Goal: Information Seeking & Learning: Learn about a topic

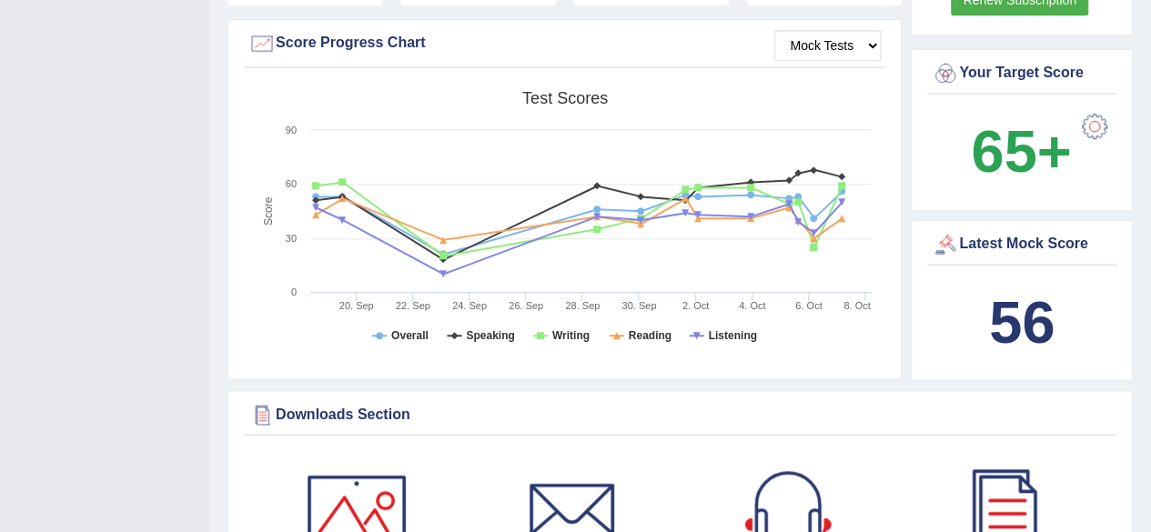
scroll to position [546, 0]
click at [1024, 327] on b "56" at bounding box center [1021, 321] width 65 height 66
drag, startPoint x: 1024, startPoint y: 325, endPoint x: 1022, endPoint y: 285, distance: 40.1
click at [1024, 324] on b "56" at bounding box center [1021, 321] width 65 height 66
click at [1013, 230] on div "Latest Mock Score" at bounding box center [1021, 243] width 180 height 27
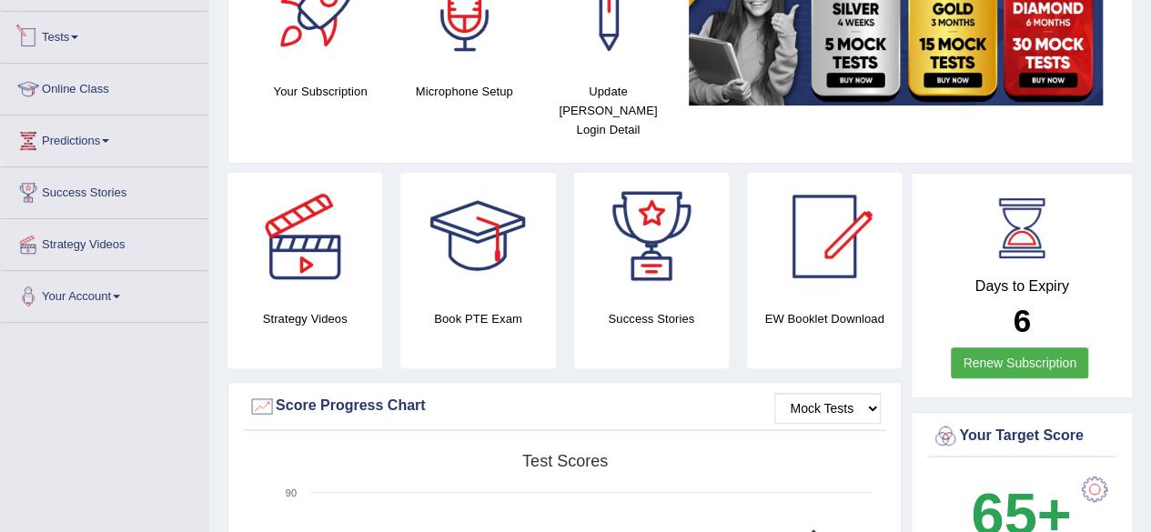
scroll to position [91, 0]
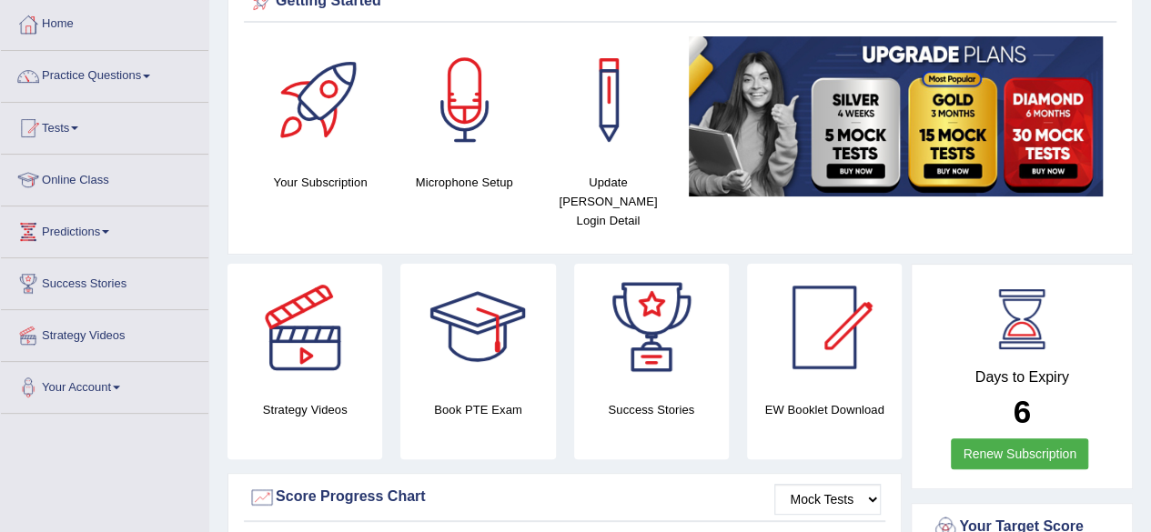
click at [75, 128] on link "Tests" at bounding box center [104, 125] width 207 height 45
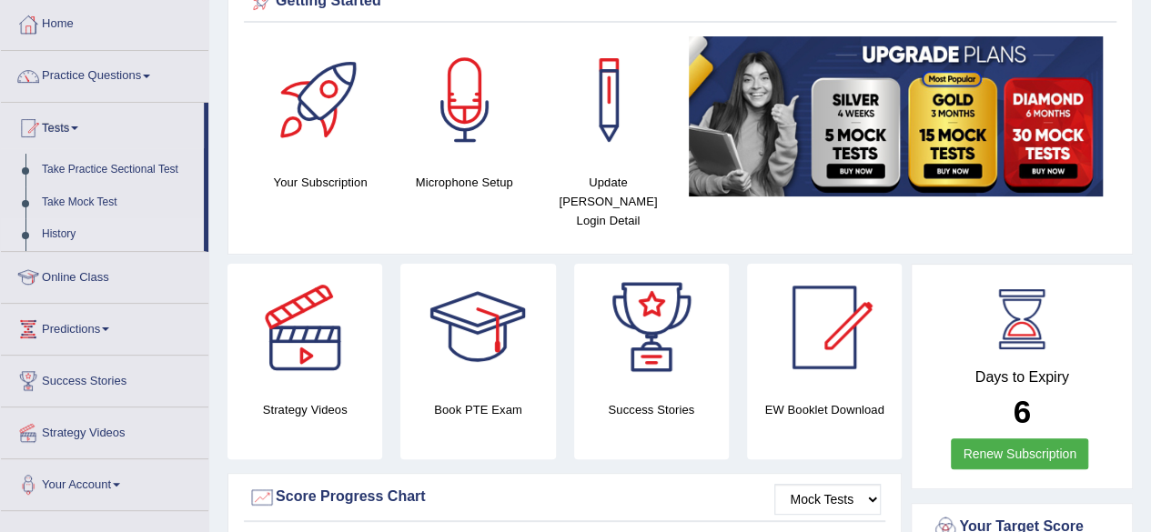
click at [75, 226] on link "History" at bounding box center [119, 234] width 170 height 33
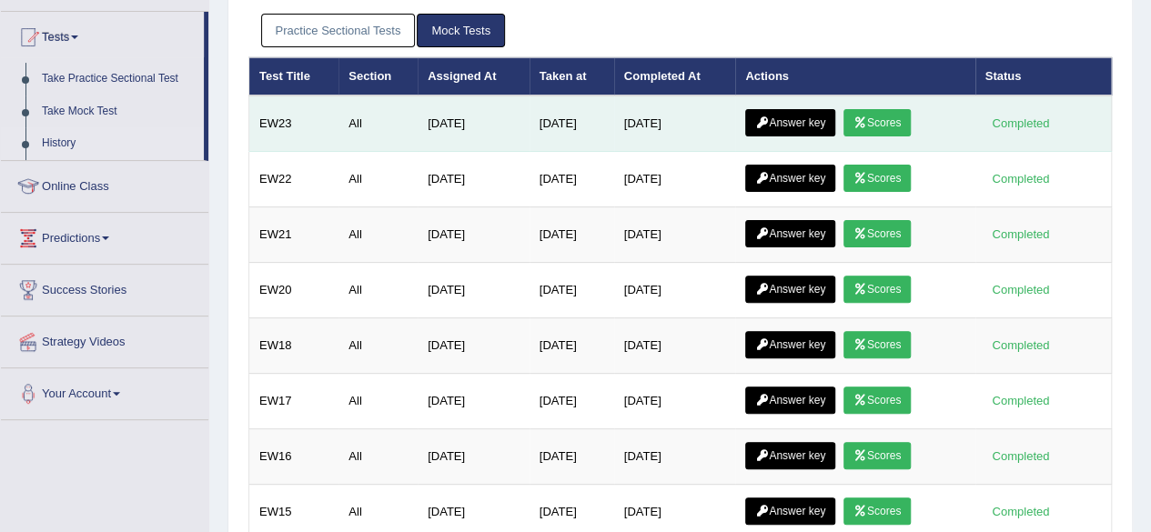
click at [867, 121] on icon at bounding box center [860, 122] width 14 height 11
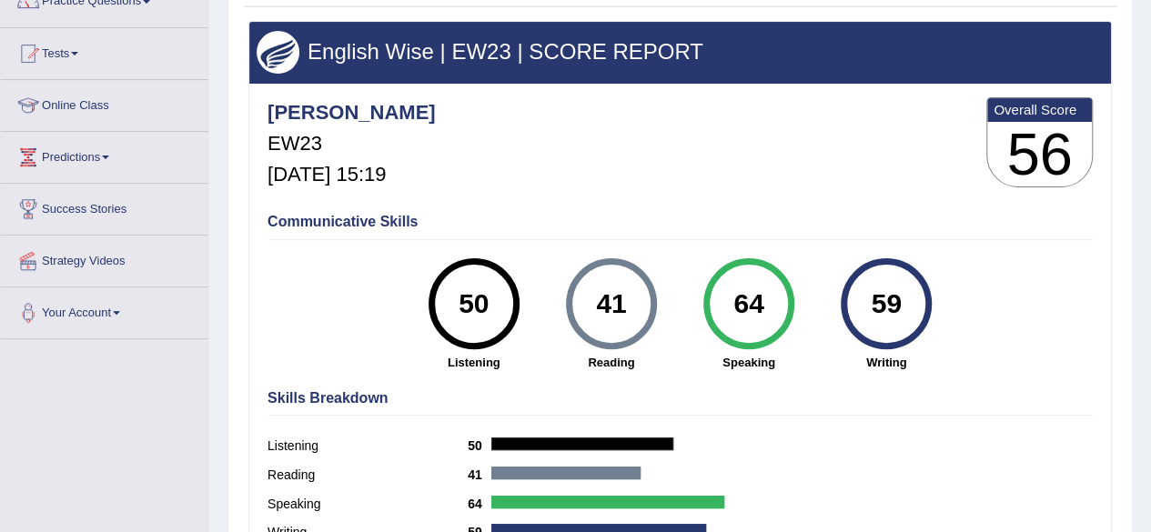
scroll to position [149, 0]
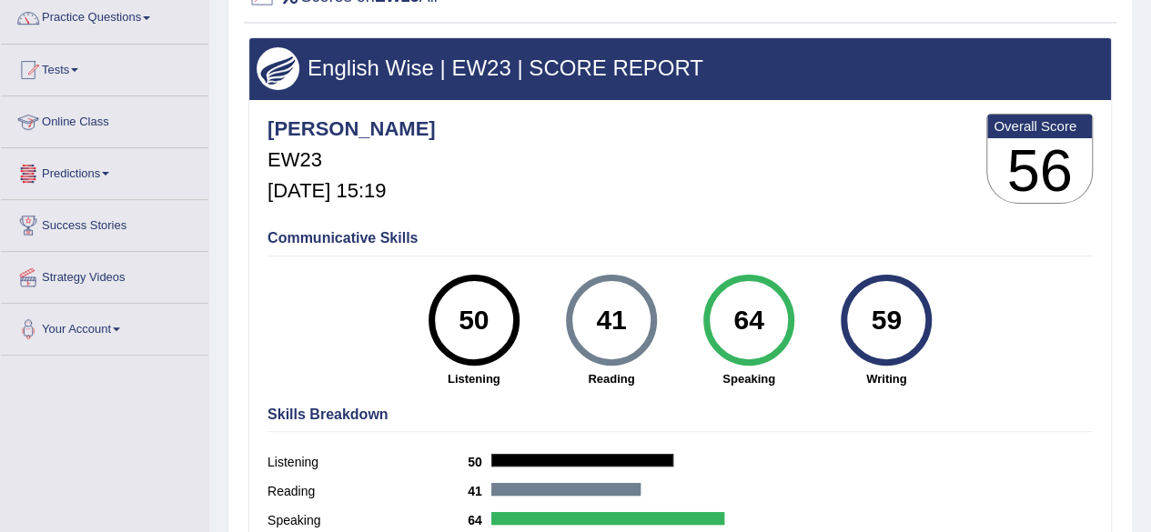
click at [82, 169] on link "Predictions" at bounding box center [104, 170] width 207 height 45
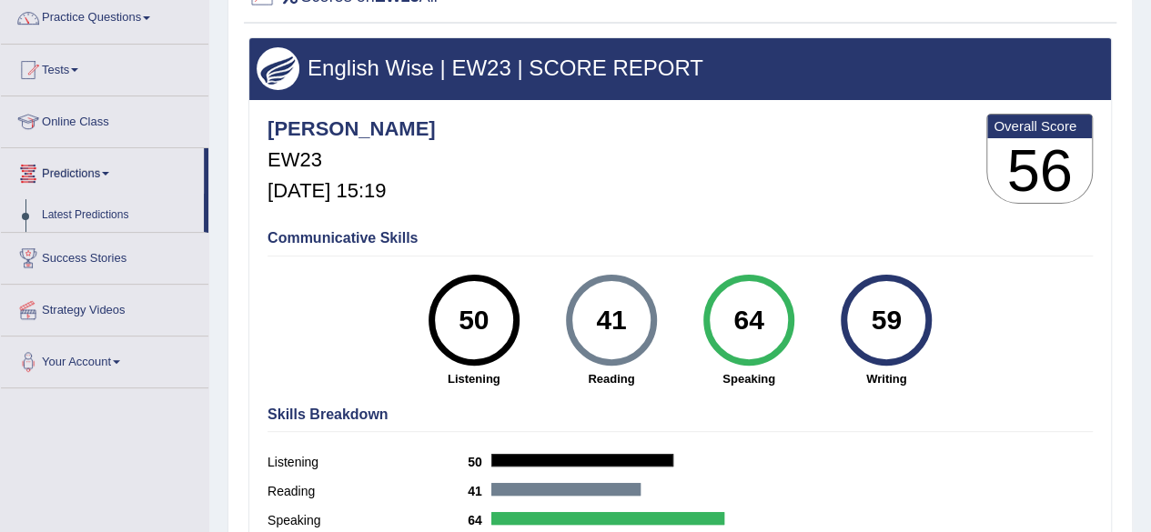
click at [107, 119] on link "Online Class" at bounding box center [104, 118] width 207 height 45
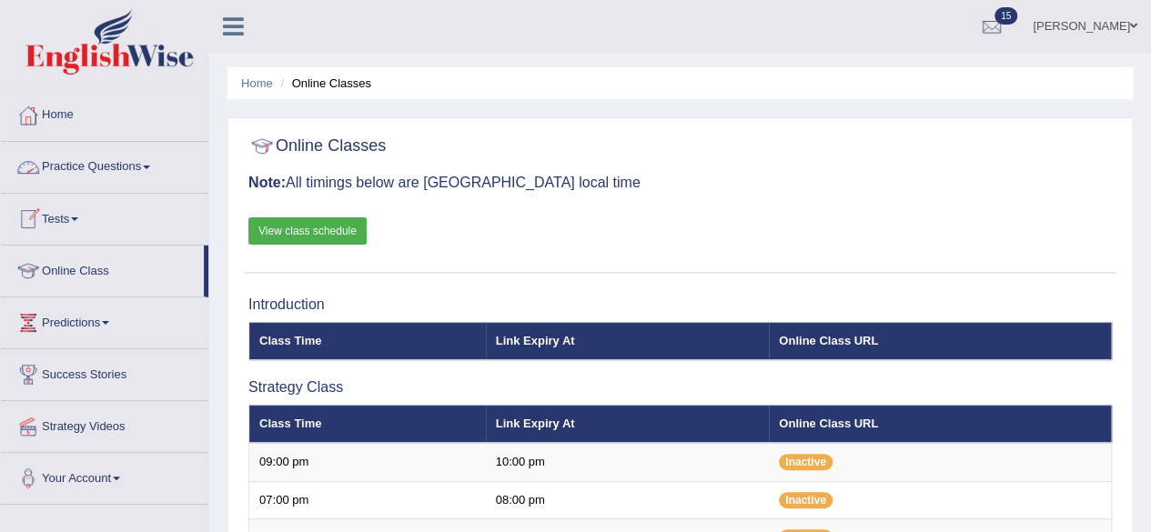
click at [96, 163] on link "Practice Questions" at bounding box center [104, 164] width 207 height 45
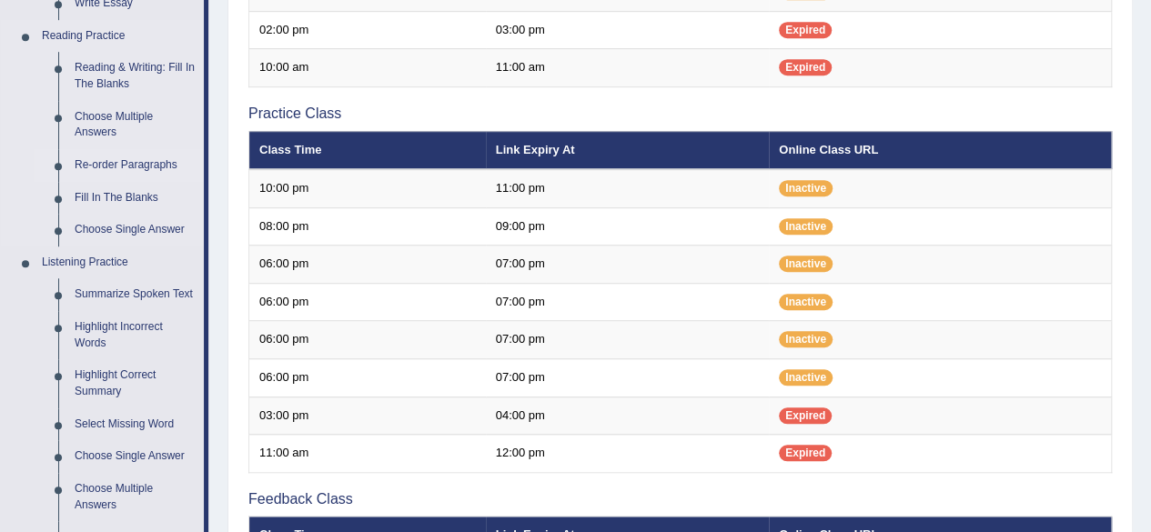
scroll to position [637, 0]
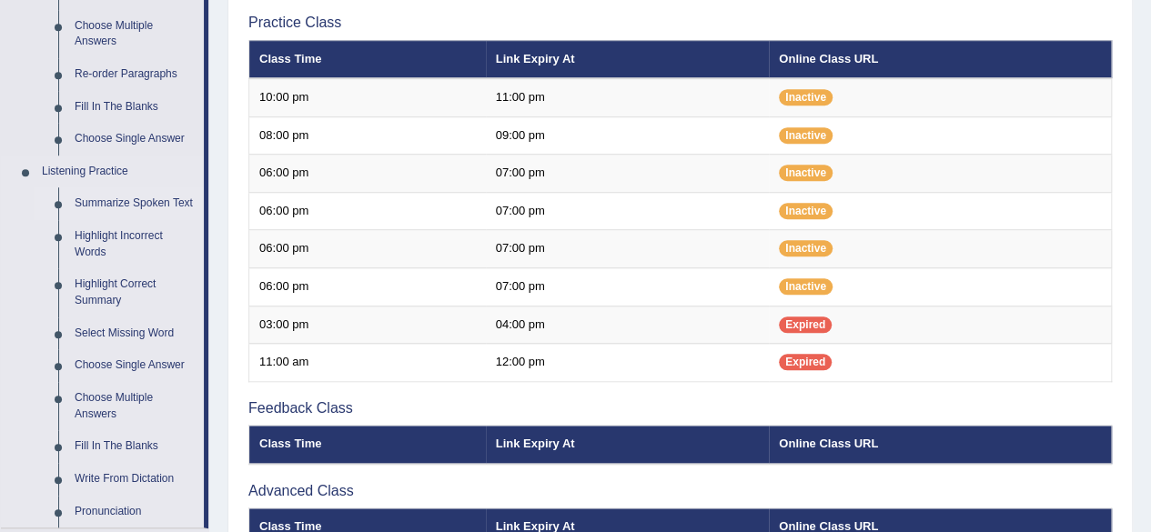
click at [120, 201] on link "Summarize Spoken Text" at bounding box center [134, 203] width 137 height 33
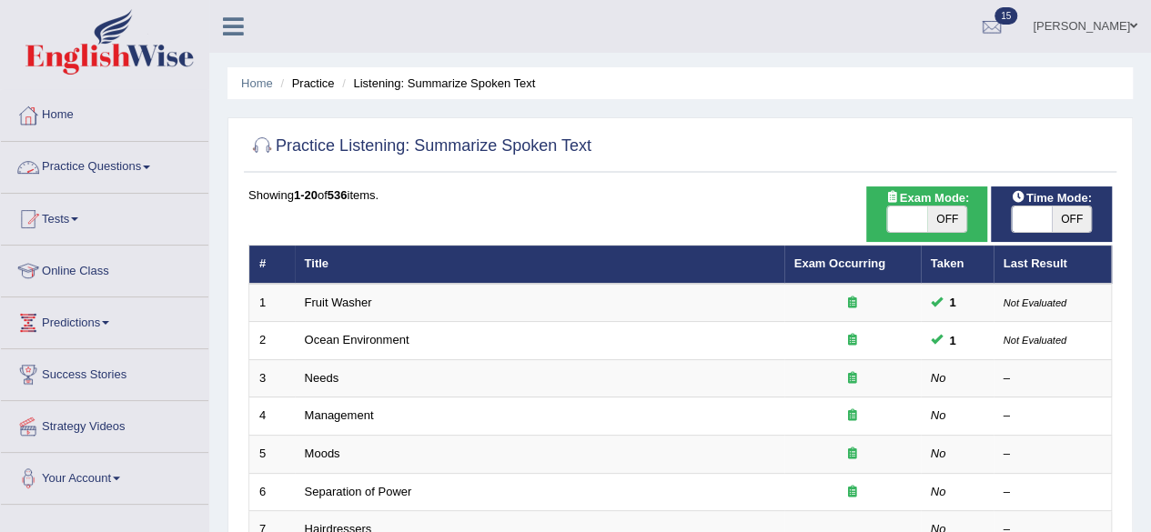
click at [947, 225] on span "OFF" at bounding box center [947, 218] width 40 height 25
checkbox input "true"
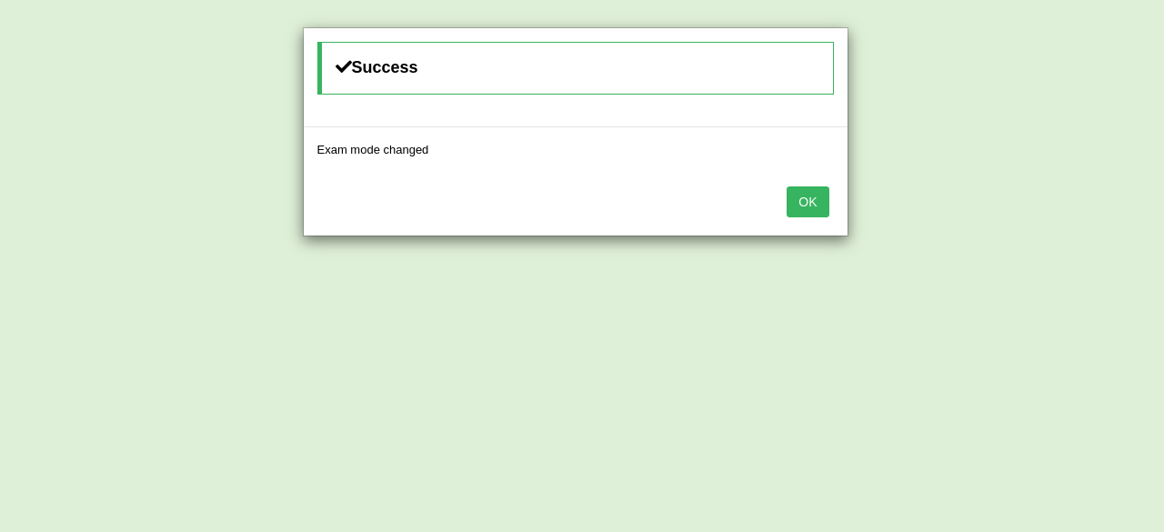
click at [802, 196] on button "OK" at bounding box center [808, 201] width 42 height 31
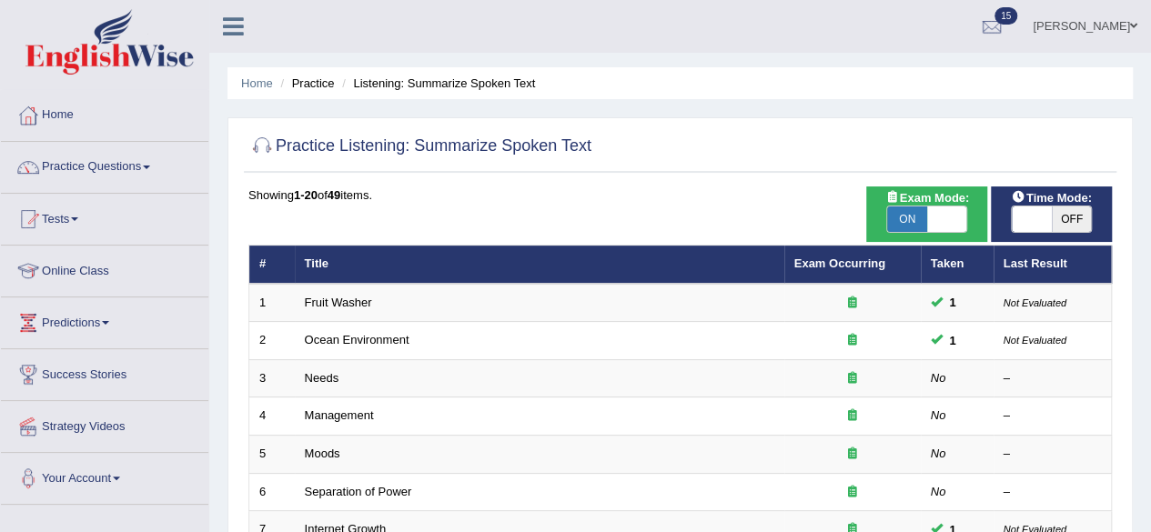
click at [1085, 212] on span "OFF" at bounding box center [1071, 218] width 40 height 25
checkbox input "true"
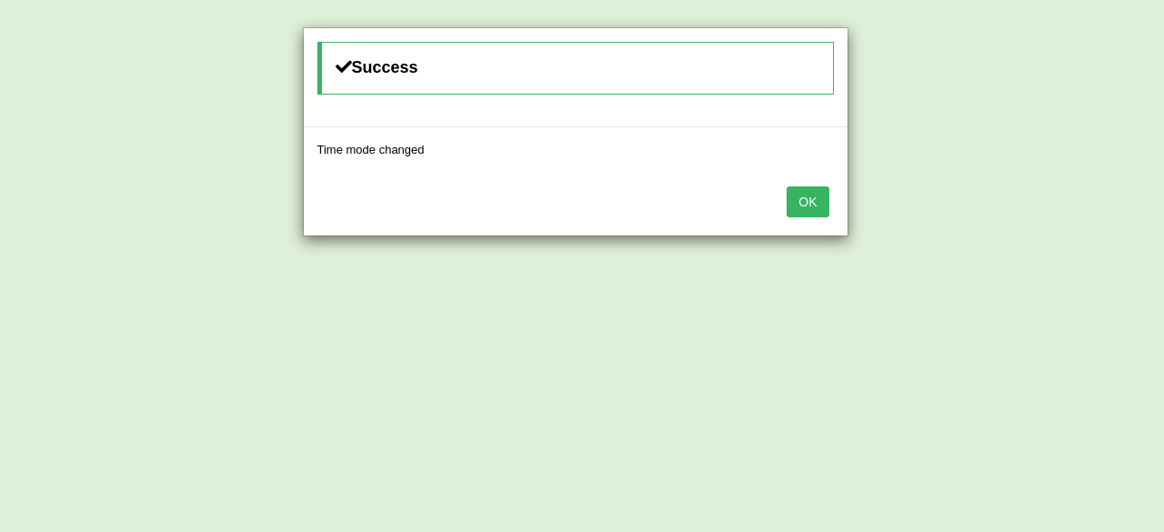
click at [815, 194] on button "OK" at bounding box center [808, 201] width 42 height 31
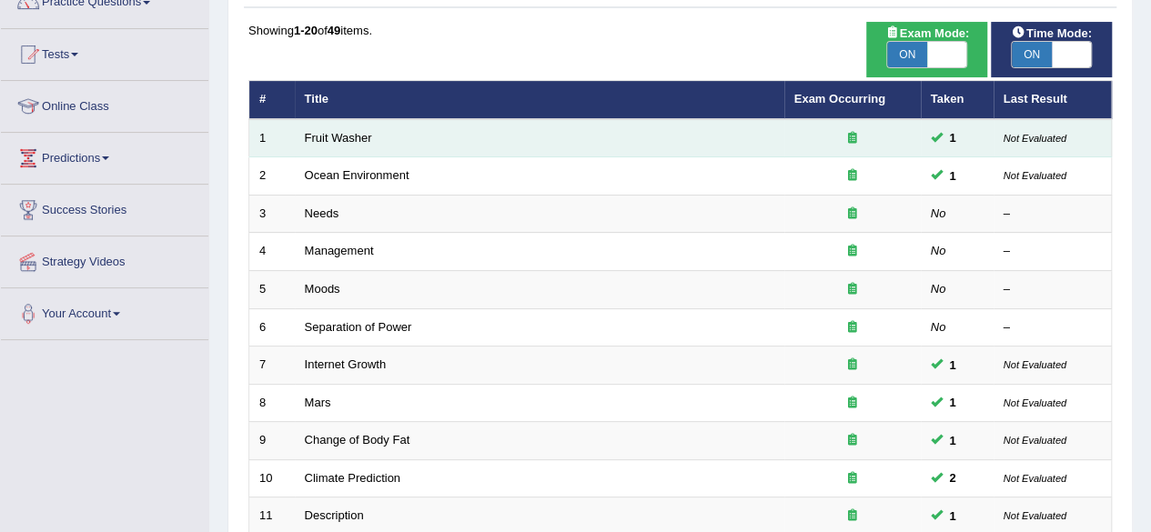
scroll to position [182, 0]
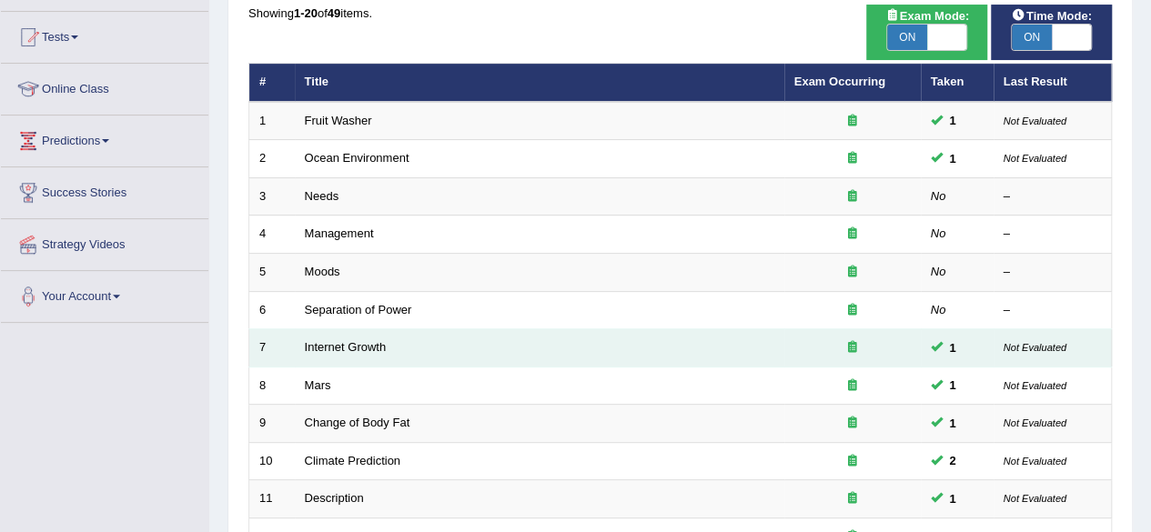
drag, startPoint x: 912, startPoint y: 248, endPoint x: 849, endPoint y: 343, distance: 114.0
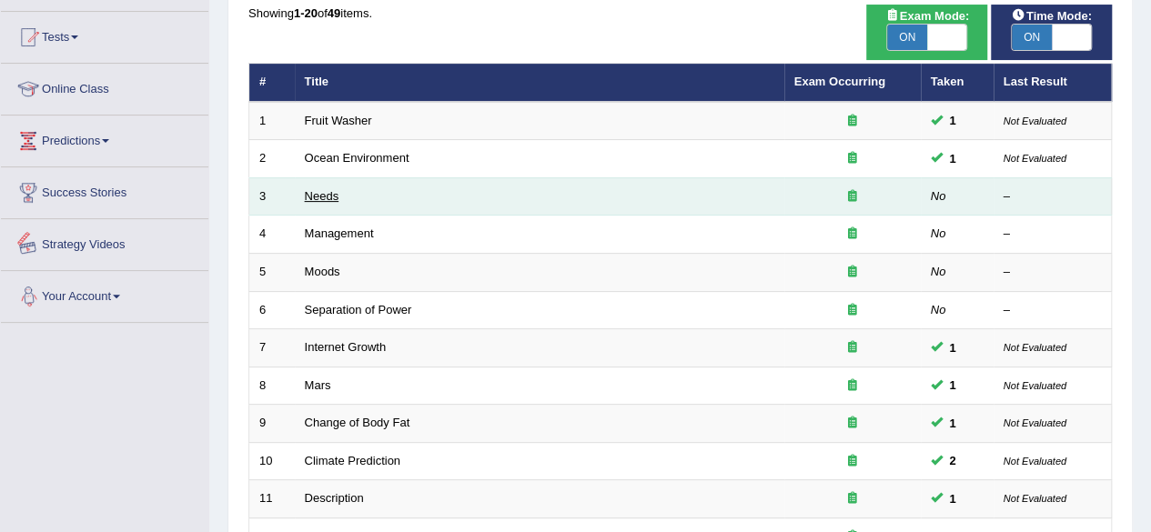
click at [320, 199] on link "Needs" at bounding box center [322, 196] width 35 height 14
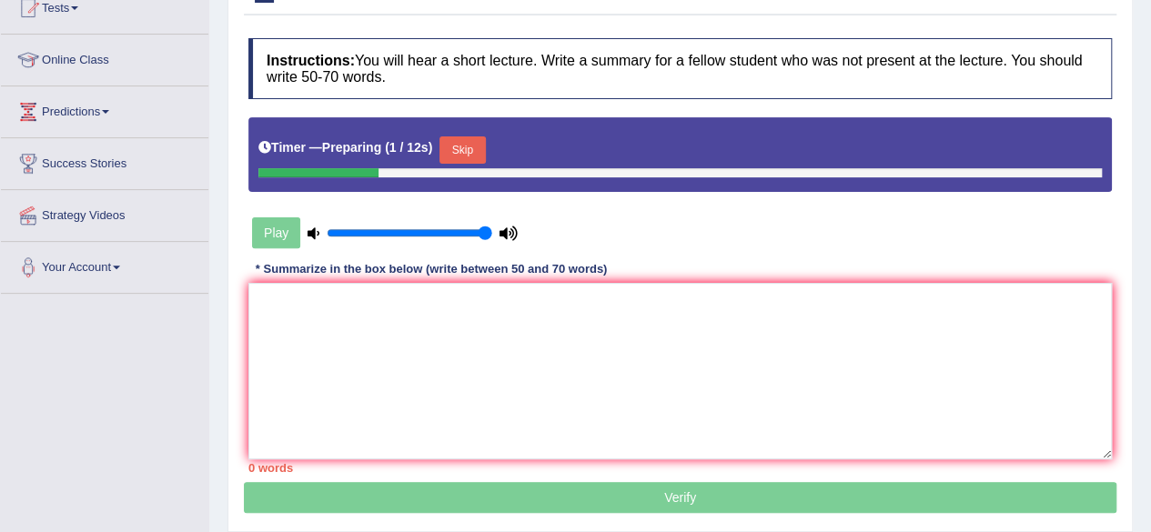
scroll to position [182, 0]
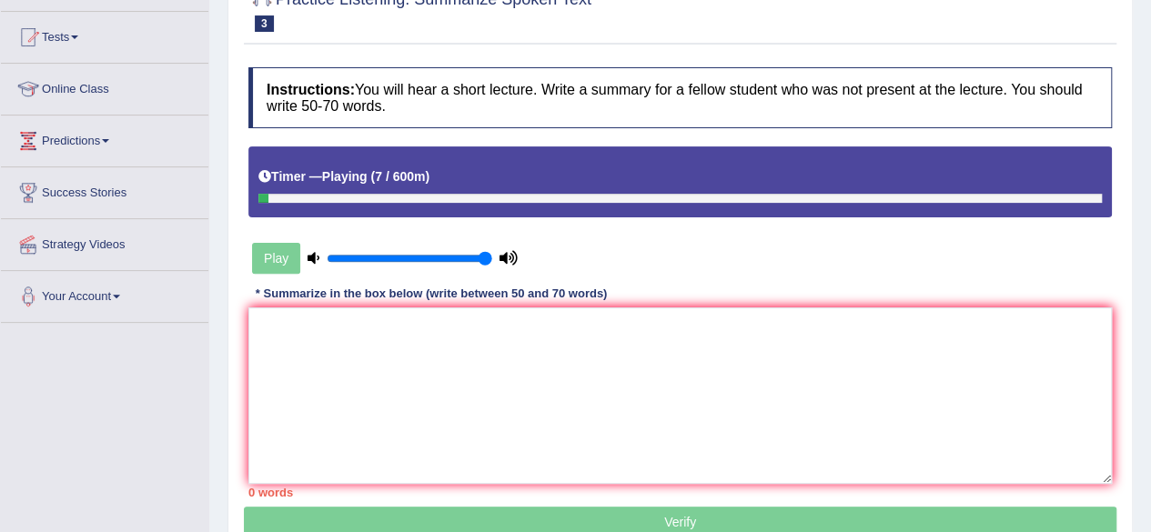
click at [646, 282] on div "Instructions: You will hear a short lecture. Write a summary for a fellow stude…" at bounding box center [680, 282] width 872 height 448
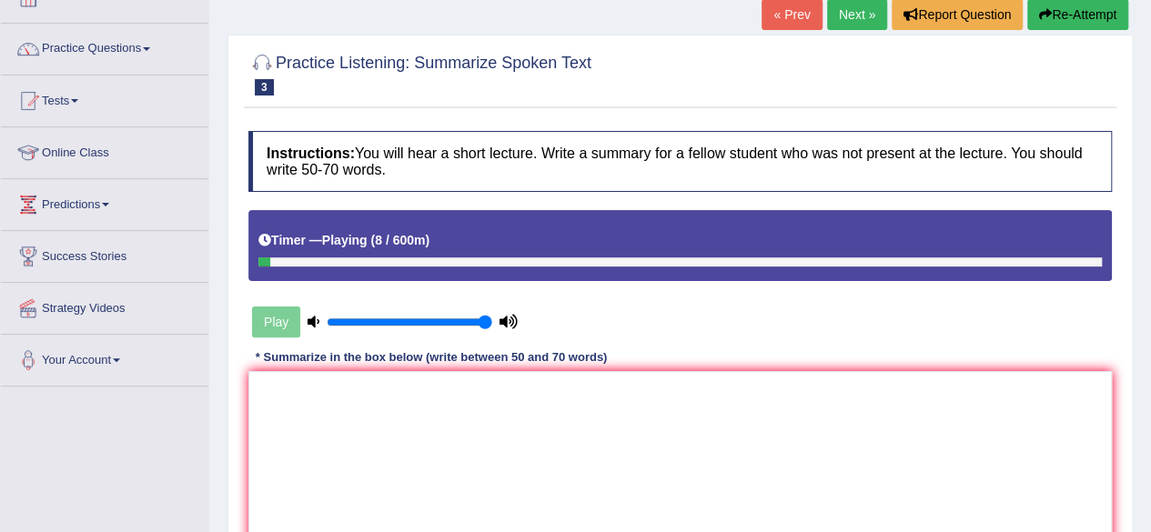
scroll to position [91, 0]
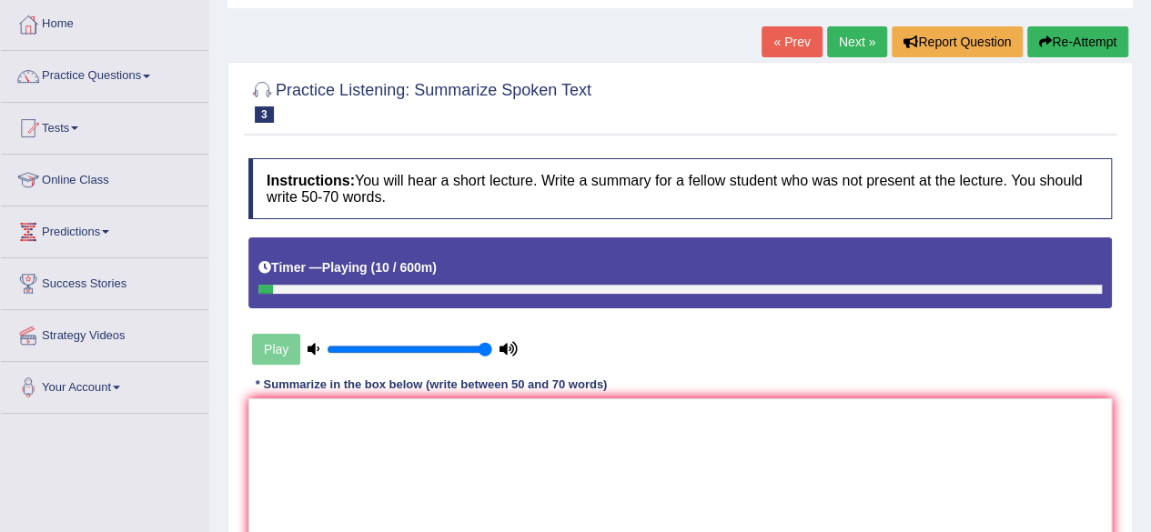
click at [782, 41] on link "« Prev" at bounding box center [791, 41] width 60 height 31
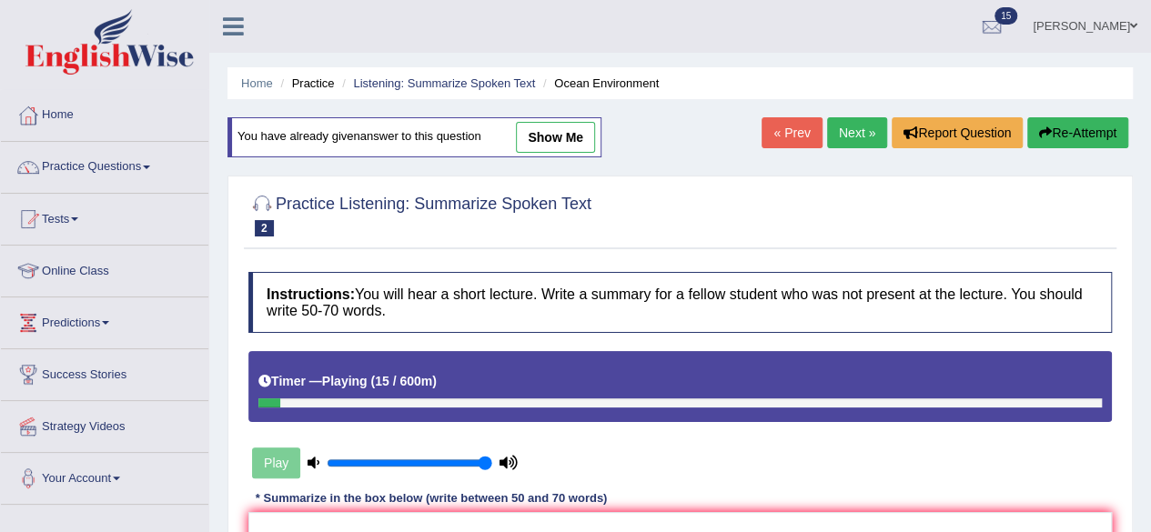
click at [548, 136] on link "show me" at bounding box center [555, 137] width 79 height 31
type textarea "The speaker provided a comprehensive overview of pollution issue highlighting s…"
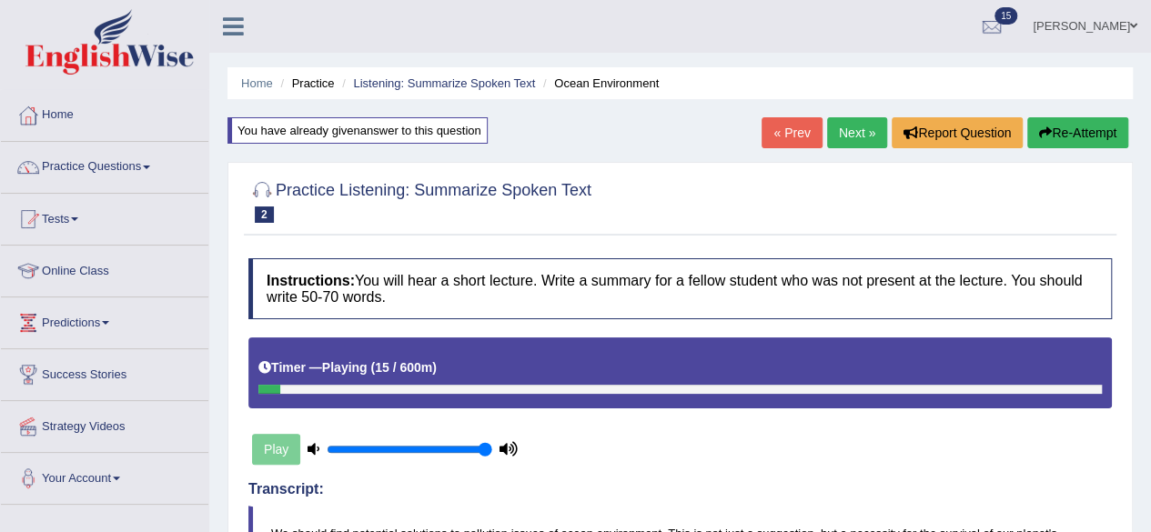
click at [779, 132] on link "« Prev" at bounding box center [791, 132] width 60 height 31
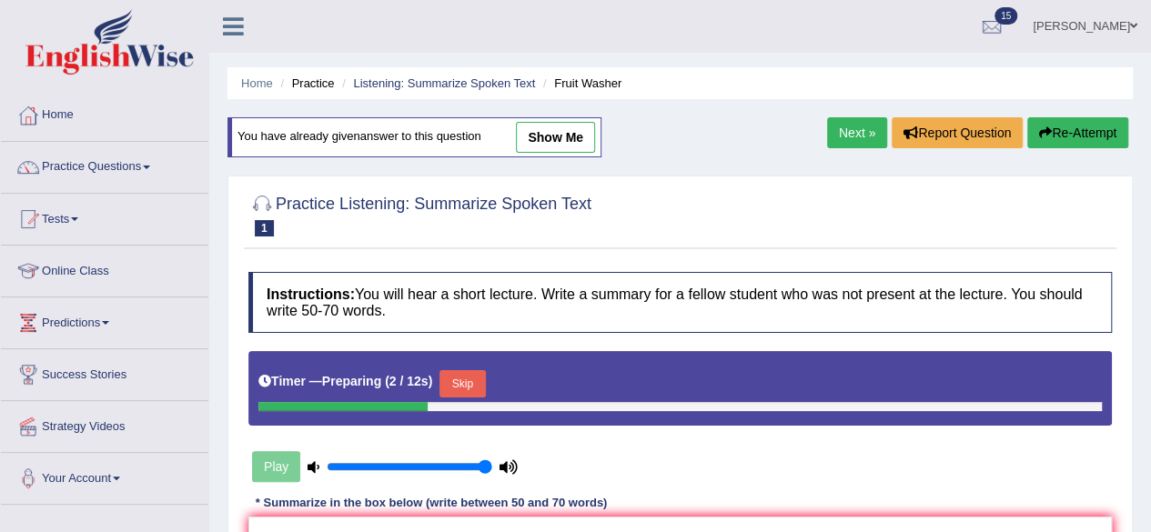
click at [532, 131] on link "show me" at bounding box center [555, 137] width 79 height 31
type textarea "The speaker provided a comprehensive overview of Fruits and Vegetable highlight…"
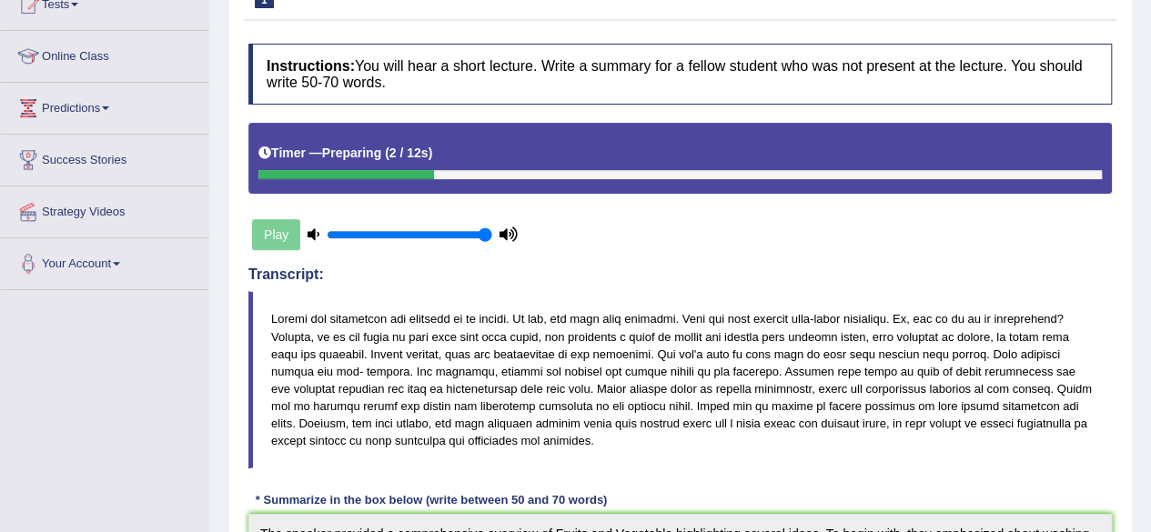
scroll to position [35, 0]
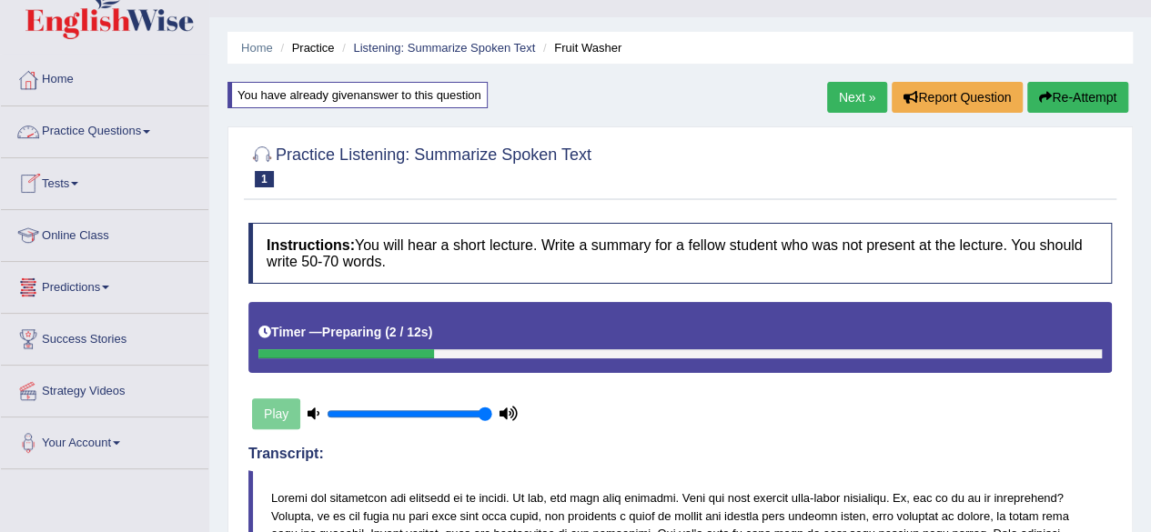
click at [112, 126] on link "Practice Questions" at bounding box center [104, 128] width 207 height 45
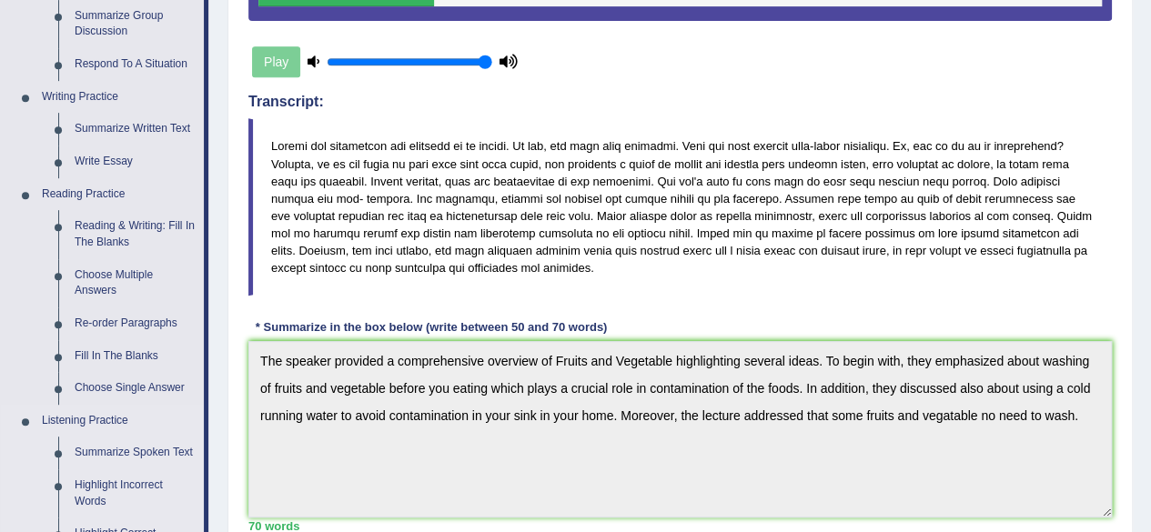
scroll to position [399, 0]
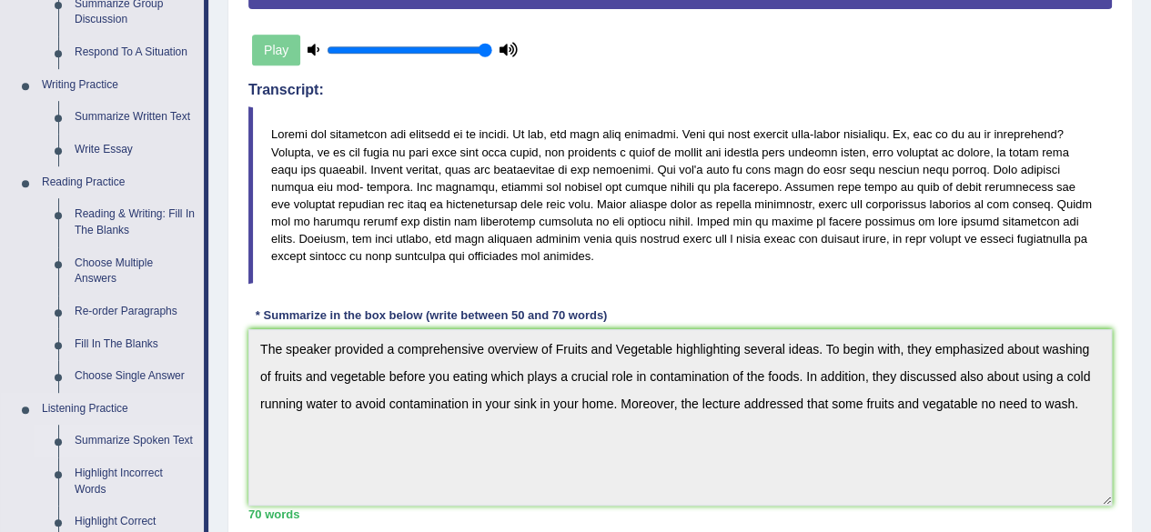
click at [114, 441] on link "Summarize Spoken Text" at bounding box center [134, 441] width 137 height 33
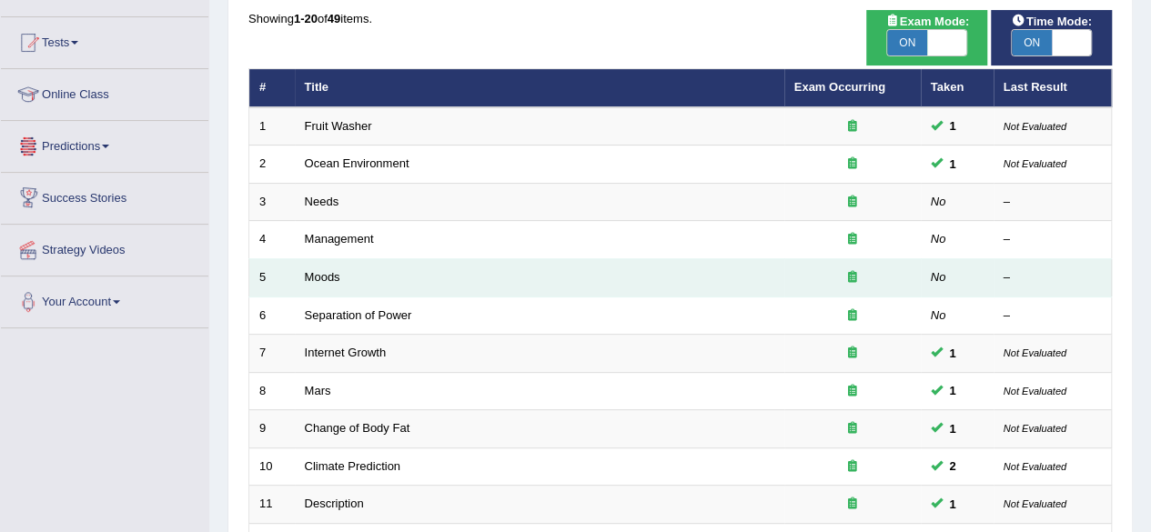
scroll to position [182, 0]
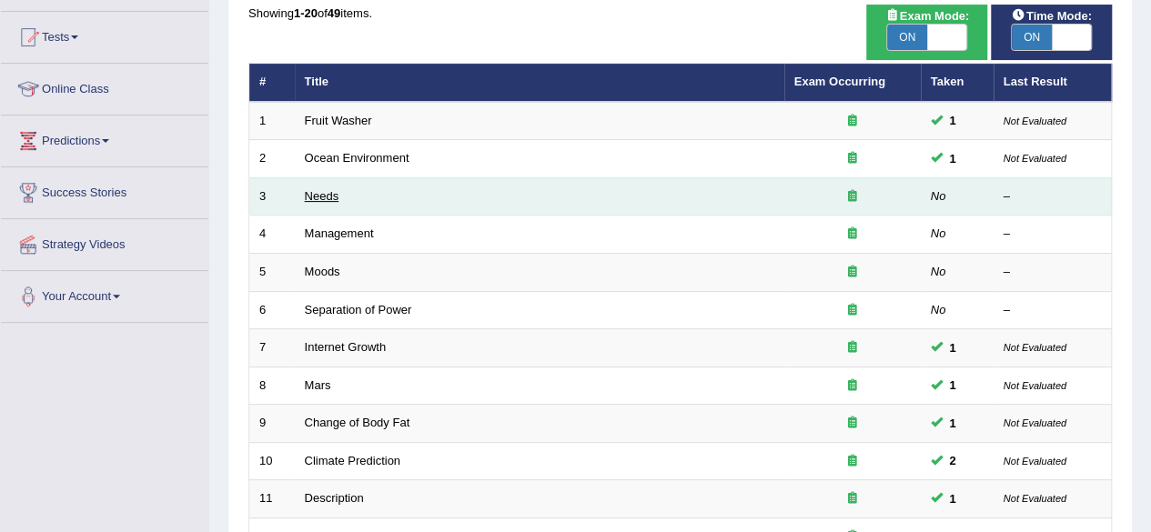
click at [337, 193] on link "Needs" at bounding box center [322, 196] width 35 height 14
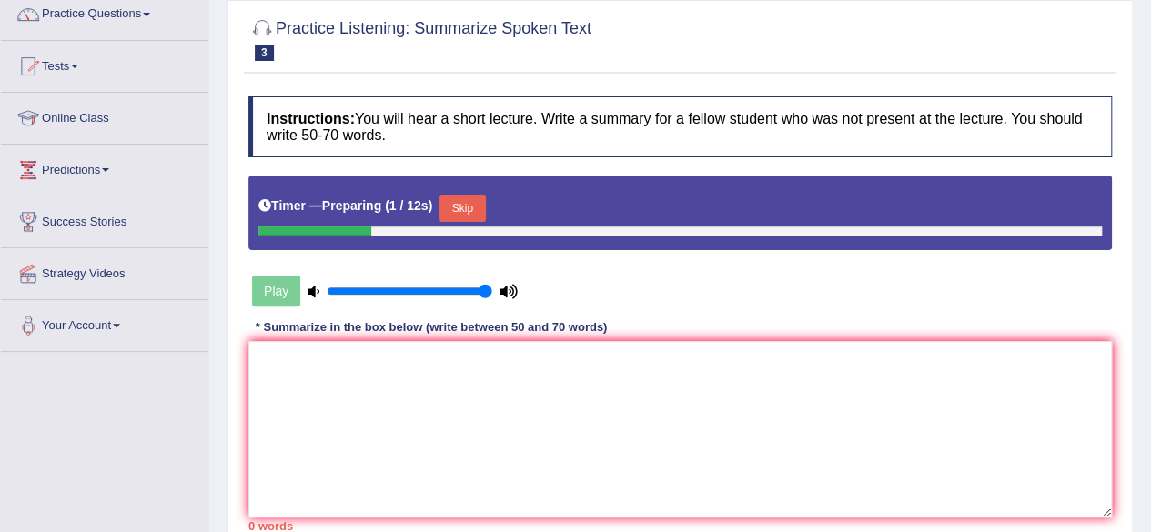
scroll to position [182, 0]
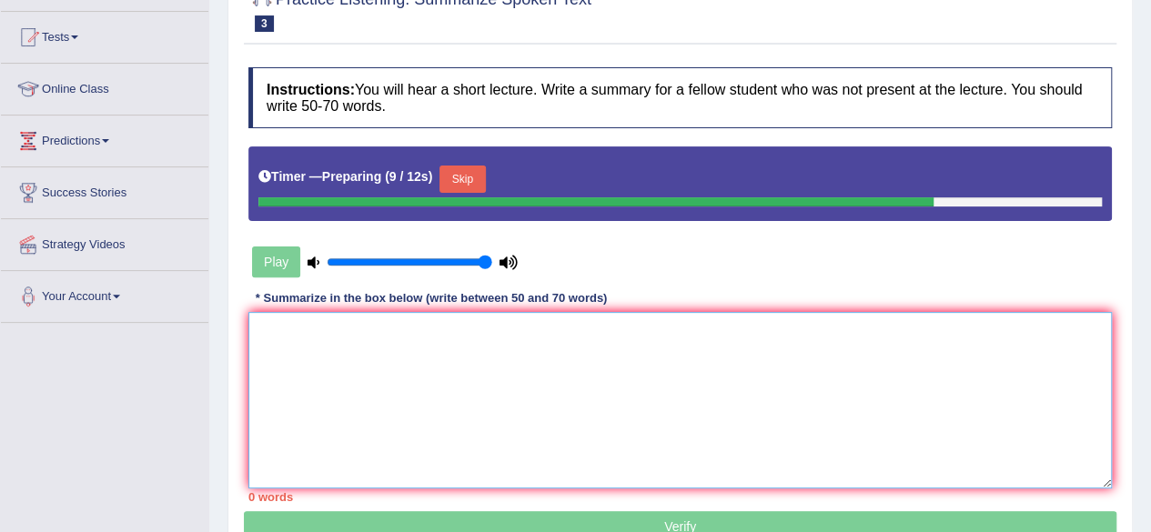
click at [559, 410] on textarea at bounding box center [679, 400] width 863 height 176
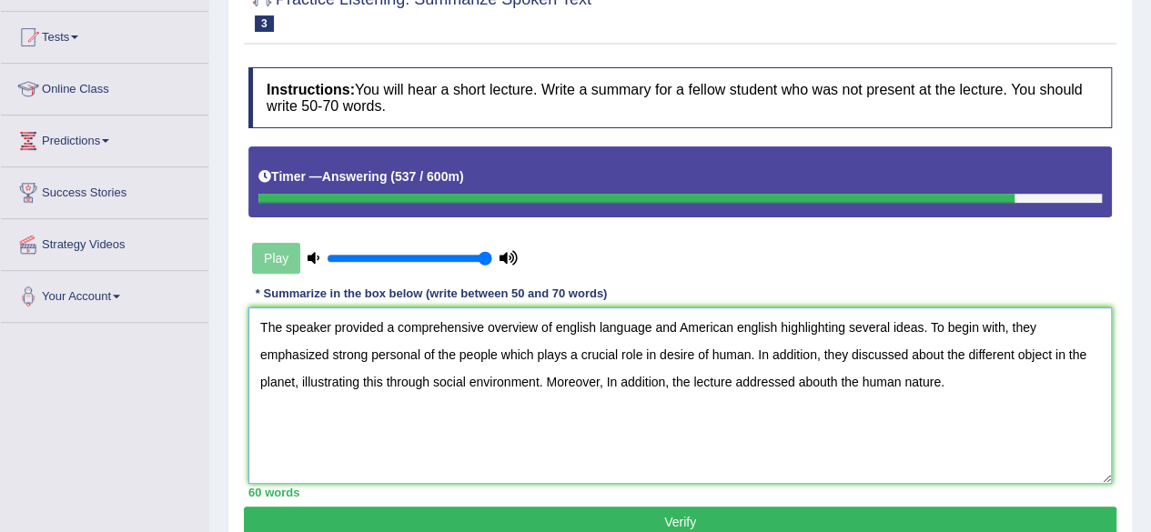
click at [691, 368] on textarea "The speaker provided a comprehensive overview of english language and American …" at bounding box center [679, 395] width 863 height 176
drag, startPoint x: 1067, startPoint y: 445, endPoint x: 1084, endPoint y: 445, distance: 17.3
click at [1068, 445] on textarea "The speaker provided a comprehensive overview of english language and American …" at bounding box center [679, 395] width 863 height 176
click at [1041, 428] on textarea "The speaker provided a comprehensive overview of english language and American …" at bounding box center [679, 395] width 863 height 176
click at [1049, 411] on textarea "The speaker provided a comprehensive overview of english language and American …" at bounding box center [679, 395] width 863 height 176
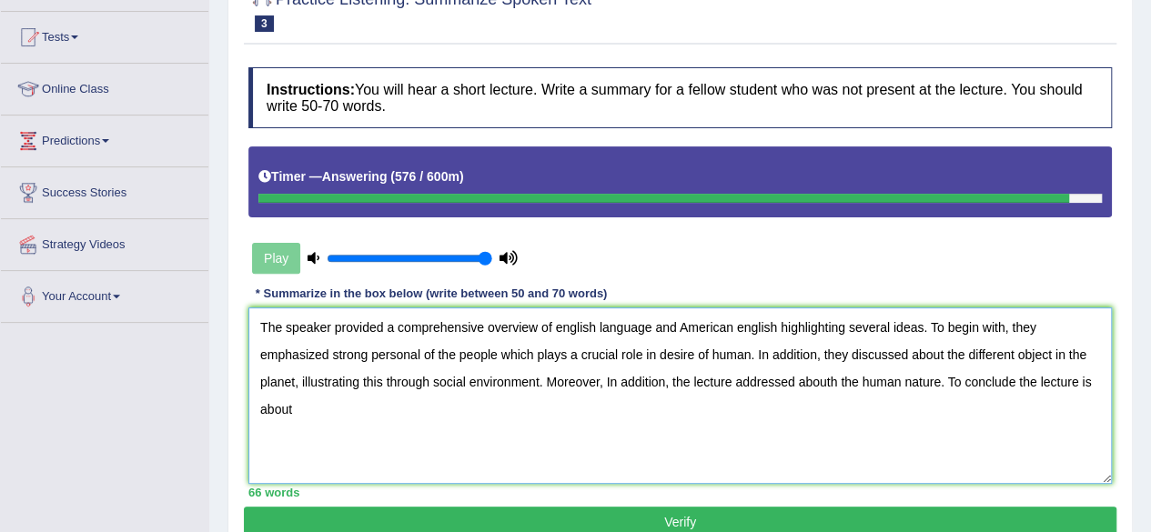
drag, startPoint x: 1055, startPoint y: 410, endPoint x: 1093, endPoint y: 408, distance: 38.2
click at [1065, 412] on textarea "The speaker provided a comprehensive overview of english language and American …" at bounding box center [679, 395] width 863 height 176
click at [1011, 396] on textarea "The speaker provided a comprehensive overview of english language and American …" at bounding box center [679, 395] width 863 height 176
type textarea "The speaker provided a comprehensive overview of english language and American …"
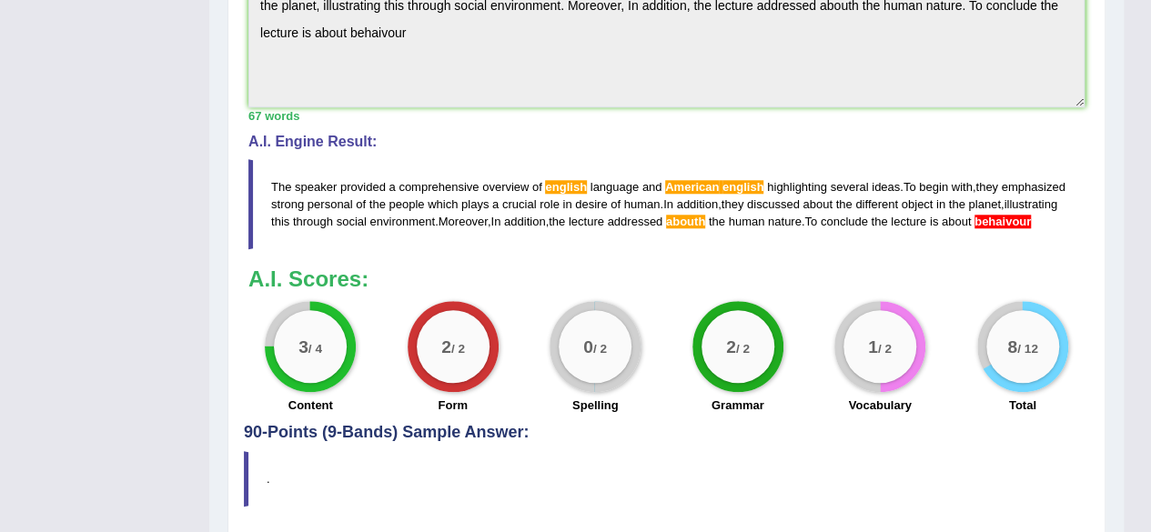
scroll to position [744, 0]
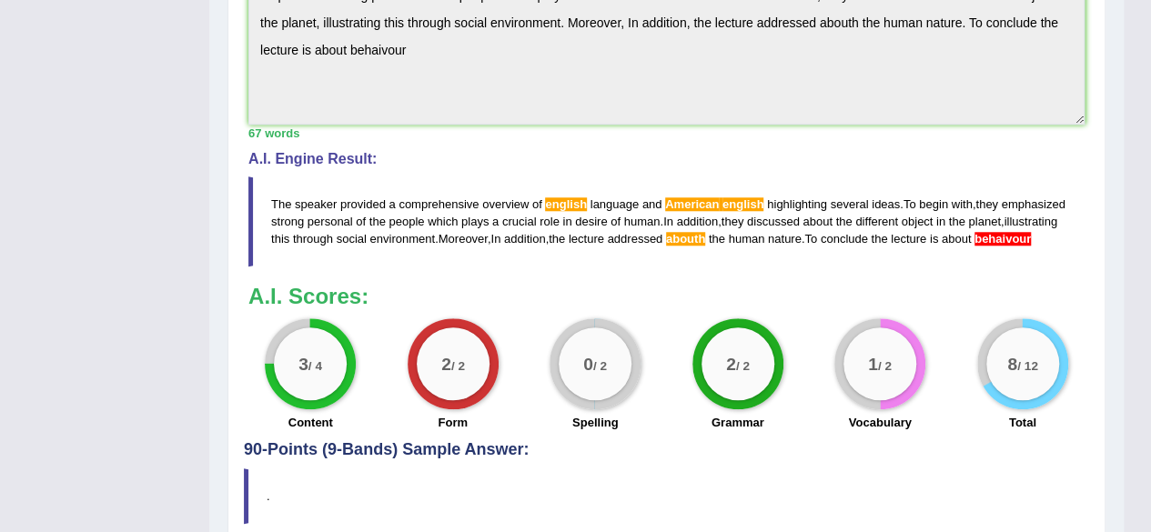
click at [618, 266] on blockquote "The speaker provided a comprehensive overview of english language and American …" at bounding box center [666, 221] width 836 height 90
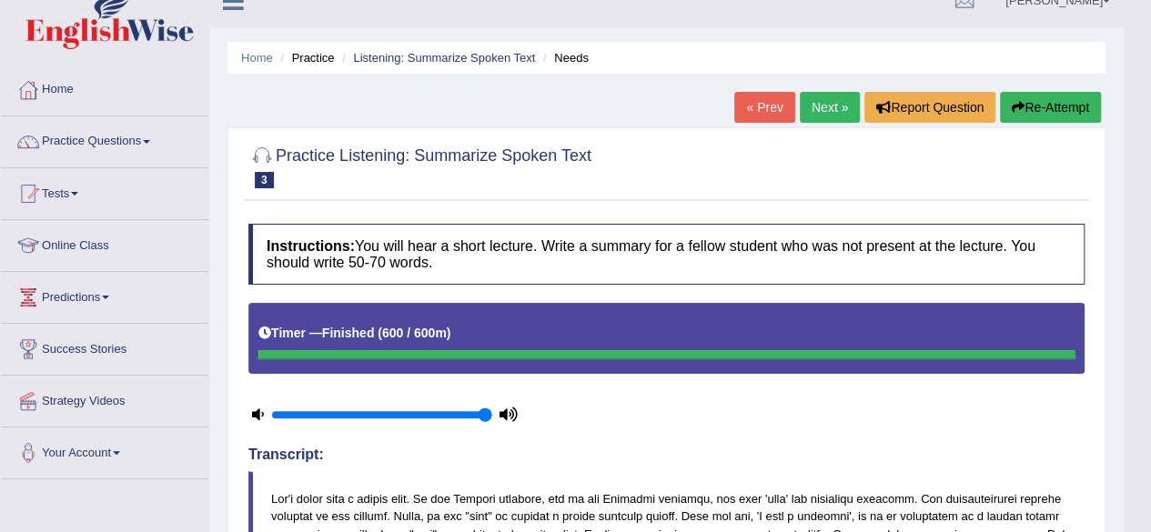
scroll to position [0, 0]
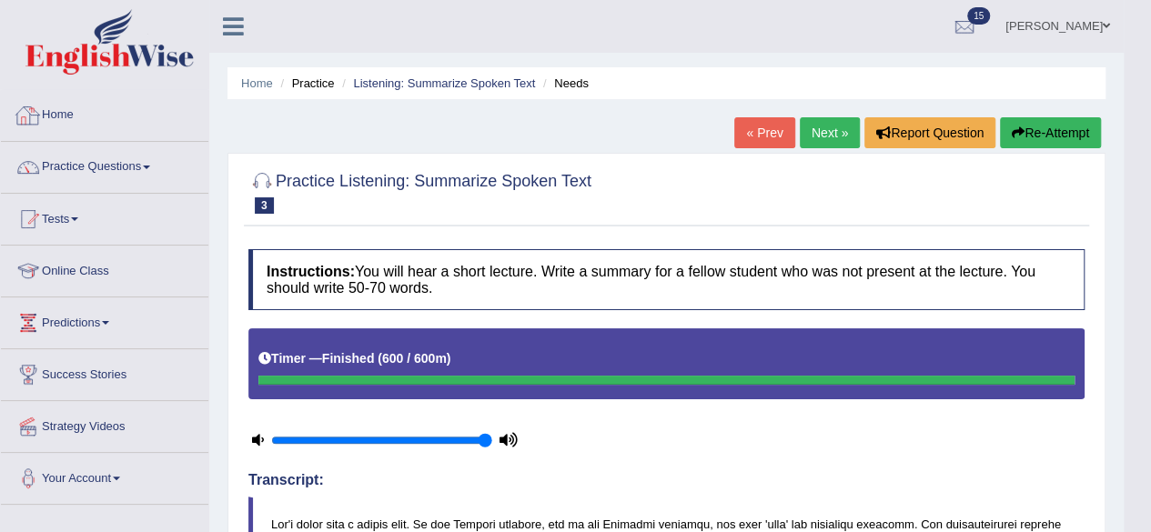
click at [65, 119] on link "Home" at bounding box center [104, 112] width 207 height 45
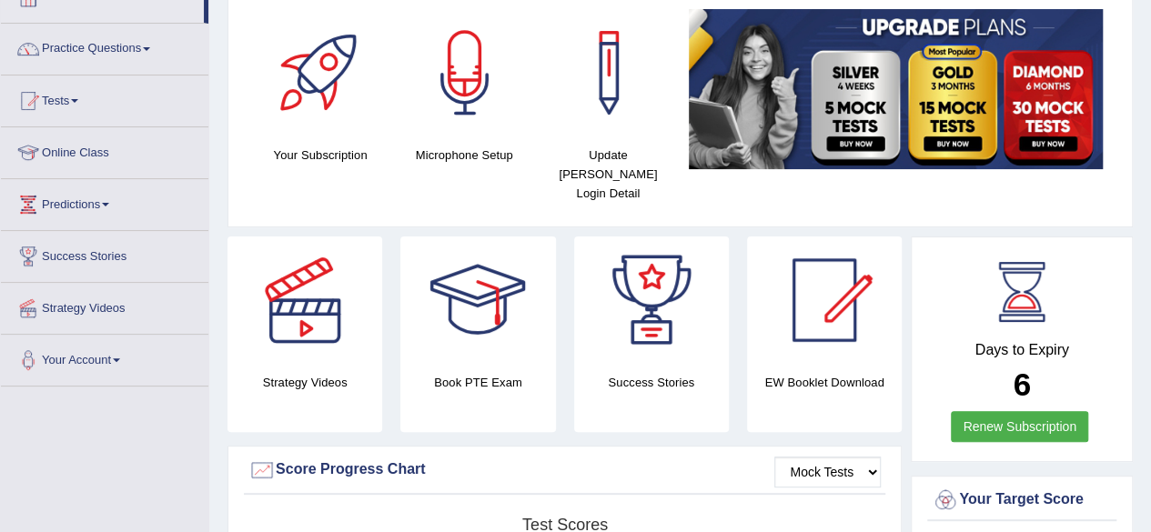
scroll to position [91, 0]
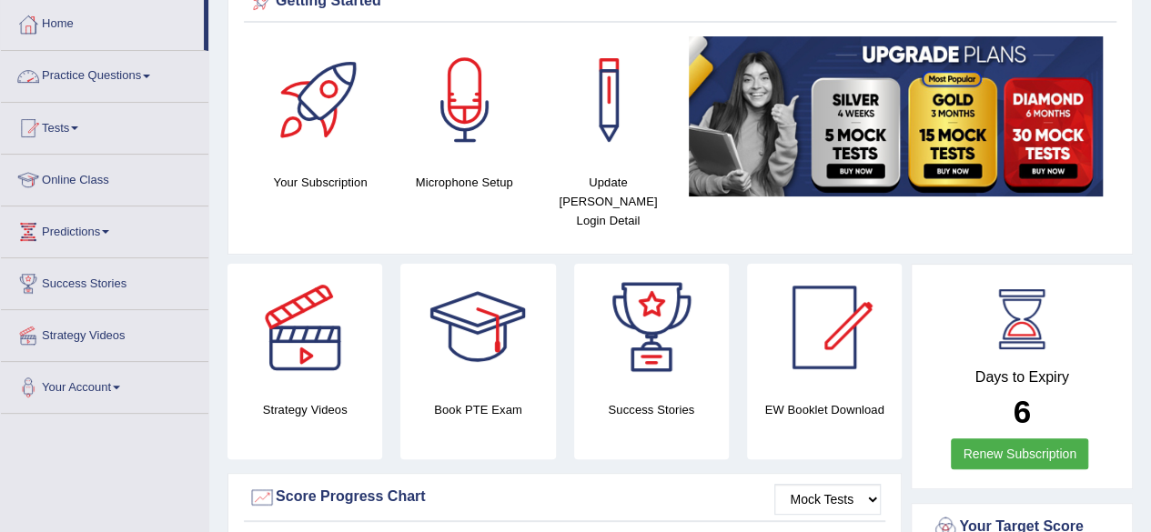
click at [104, 79] on link "Practice Questions" at bounding box center [104, 73] width 207 height 45
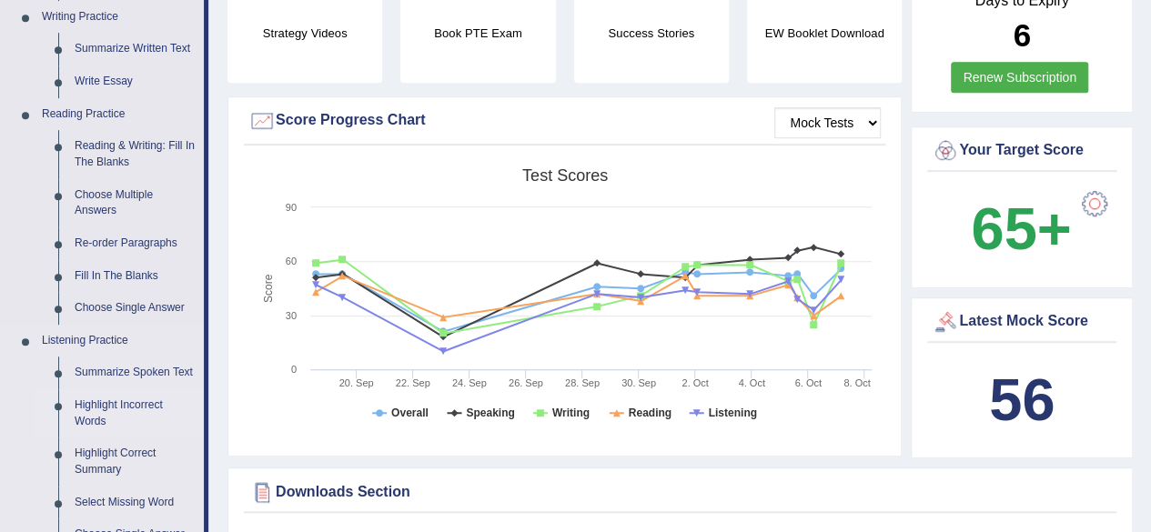
scroll to position [455, 0]
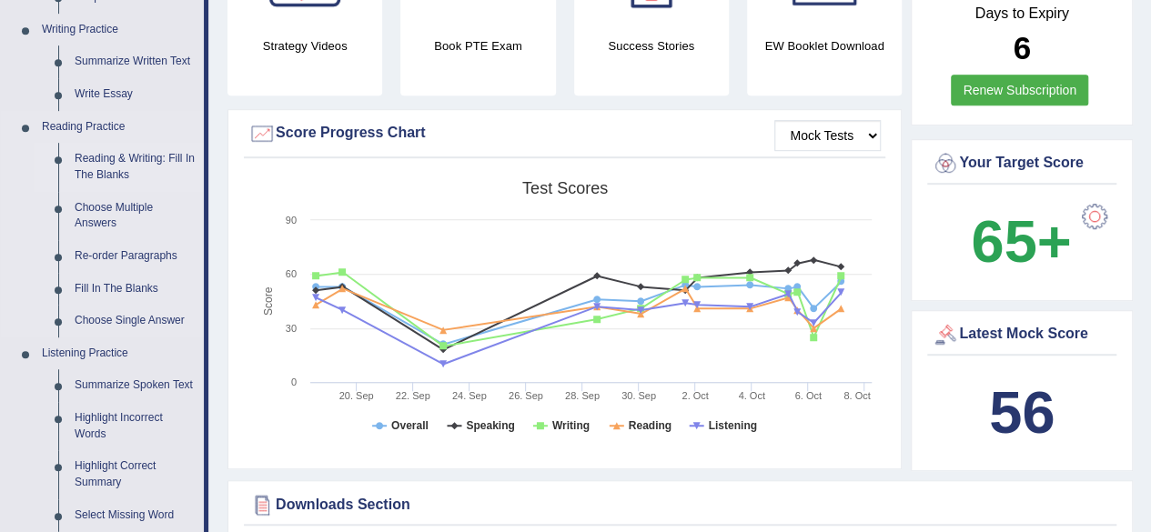
click at [125, 181] on link "Reading & Writing: Fill In The Blanks" at bounding box center [134, 167] width 137 height 48
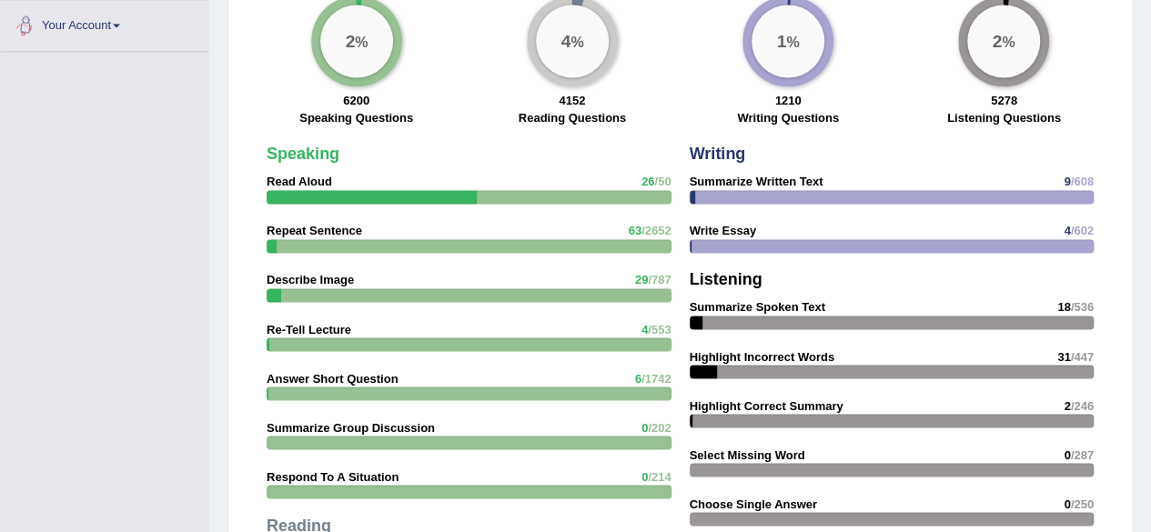
scroll to position [1341, 0]
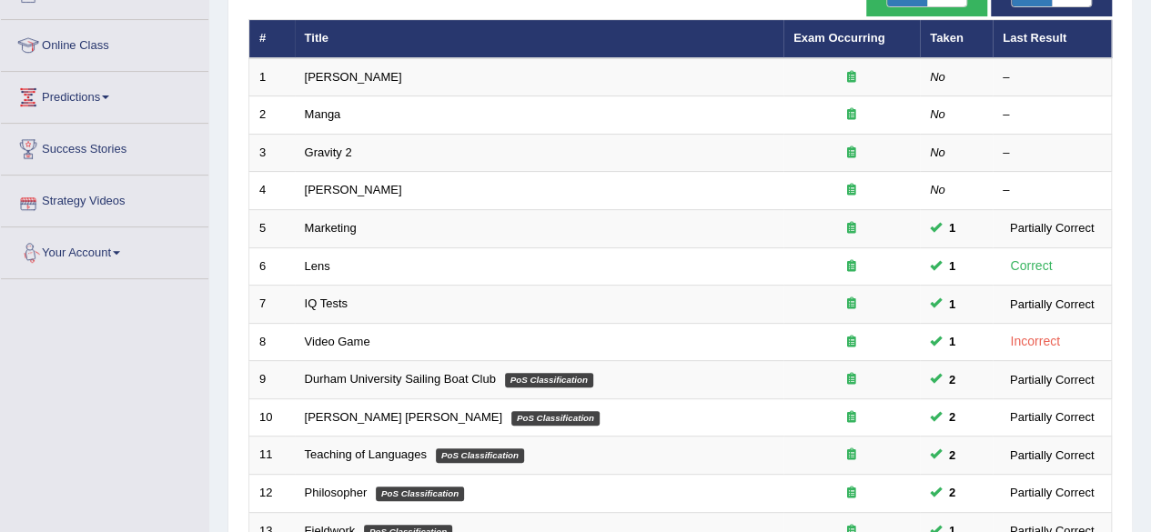
scroll to position [182, 0]
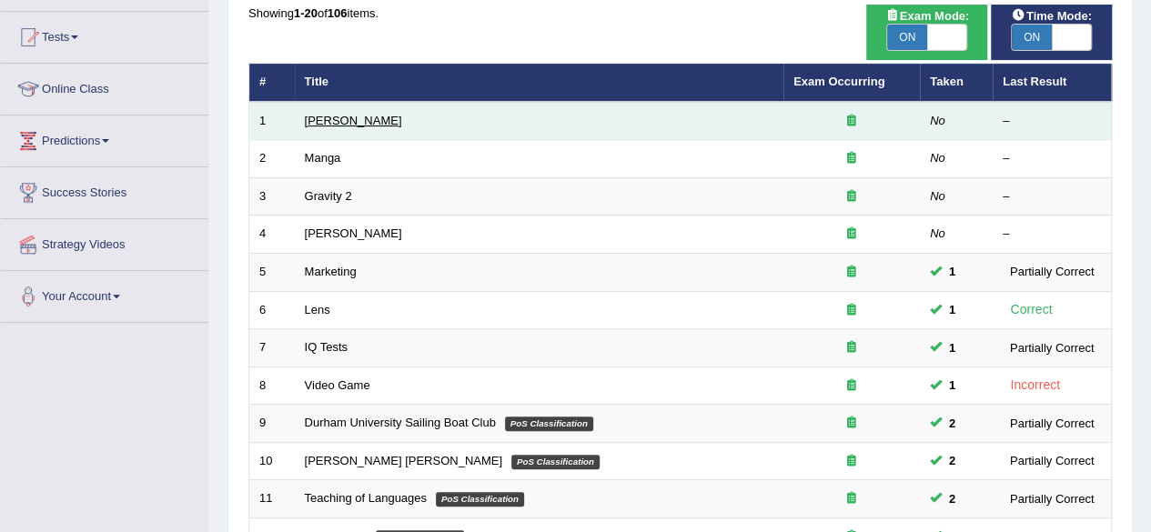
click at [317, 125] on link "[PERSON_NAME]" at bounding box center [353, 121] width 97 height 14
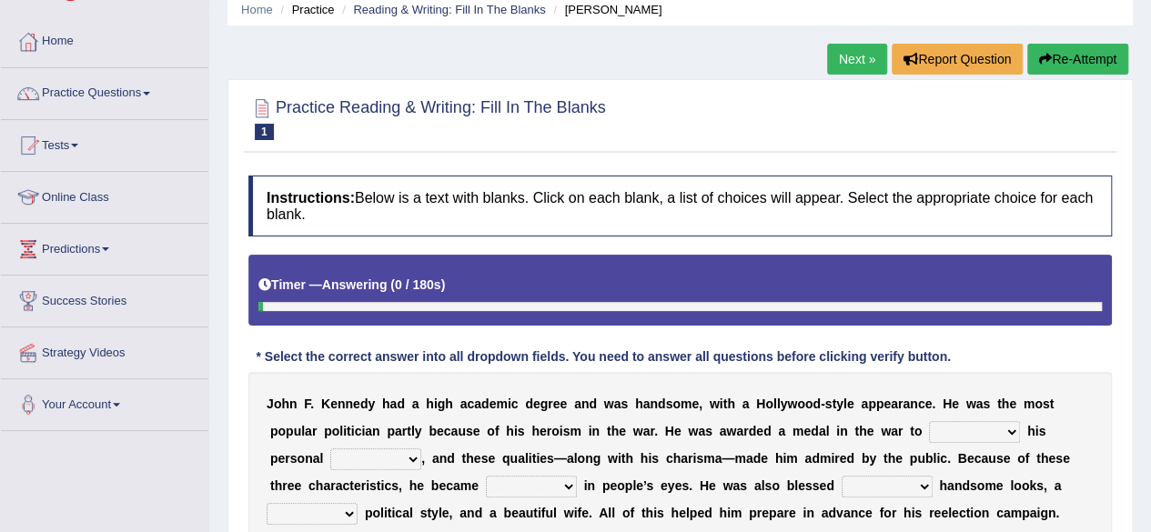
scroll to position [182, 0]
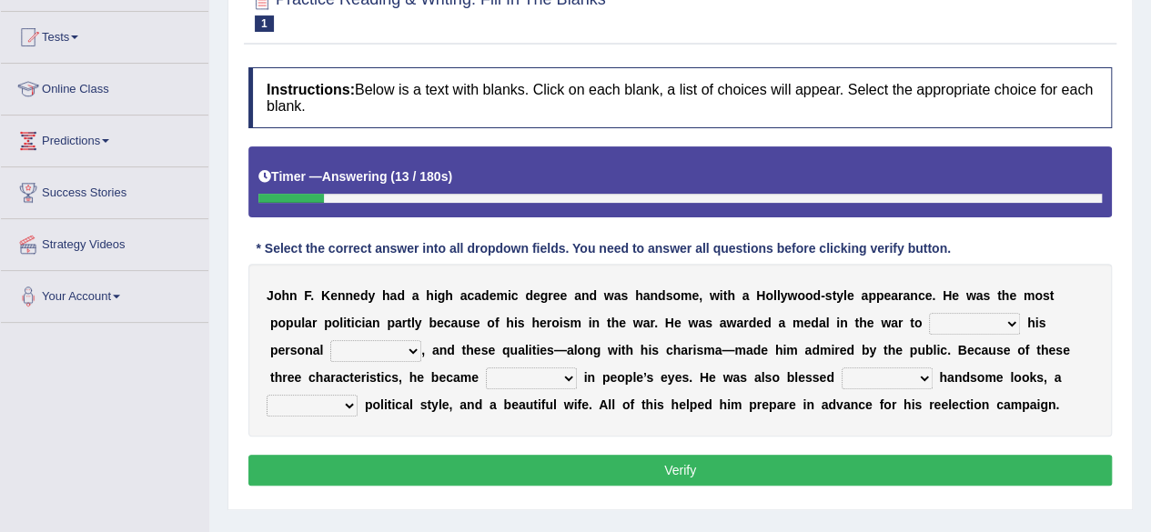
click at [1015, 325] on select "prove show evidence upthrow" at bounding box center [974, 324] width 91 height 22
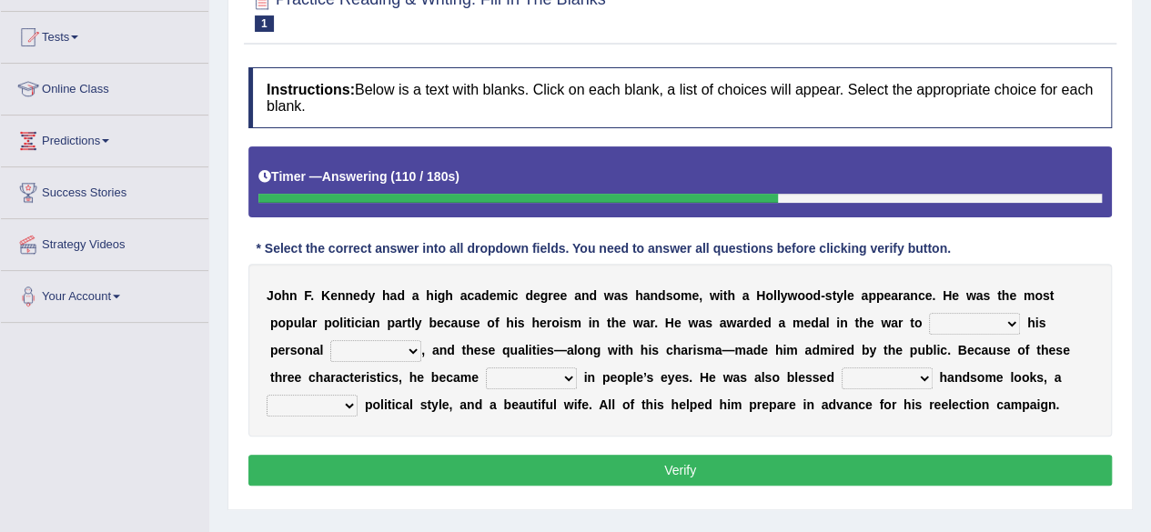
select select "show"
click at [929, 313] on select "prove show evidence upthrow" at bounding box center [974, 324] width 91 height 22
click at [403, 350] on select "passion courage charm liking" at bounding box center [375, 351] width 91 height 22
click at [1010, 322] on select "prove show evidence upthrow" at bounding box center [974, 324] width 91 height 22
click at [929, 313] on select "prove show evidence upthrow" at bounding box center [974, 324] width 91 height 22
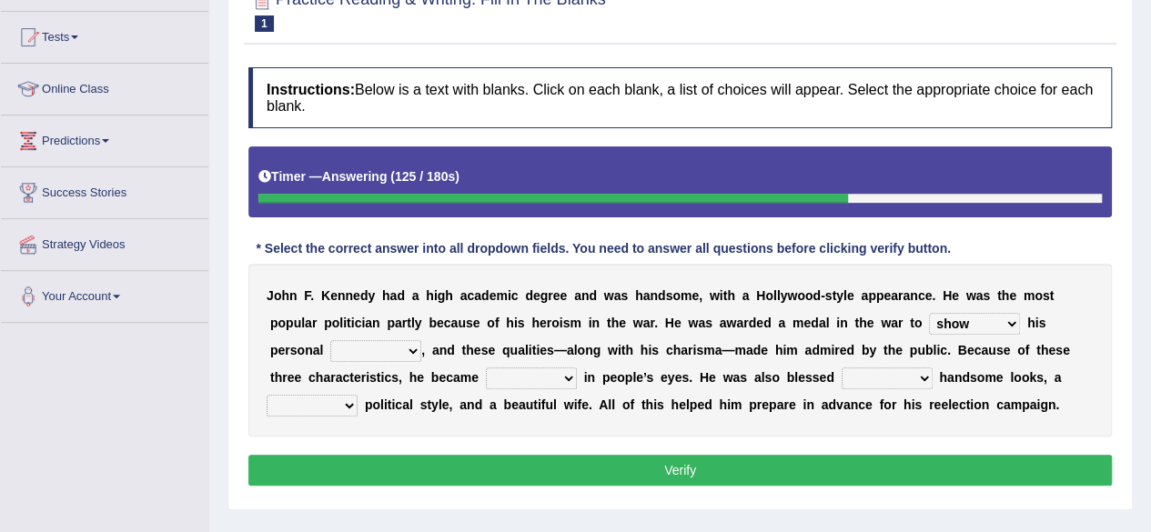
click at [402, 347] on select "passion courage charm liking" at bounding box center [375, 351] width 91 height 22
select select "courage"
click at [330, 340] on select "passion courage charm liking" at bounding box center [375, 351] width 91 height 22
click at [559, 378] on select "iconic ironic identical impotent" at bounding box center [531, 378] width 91 height 22
select select "iconic"
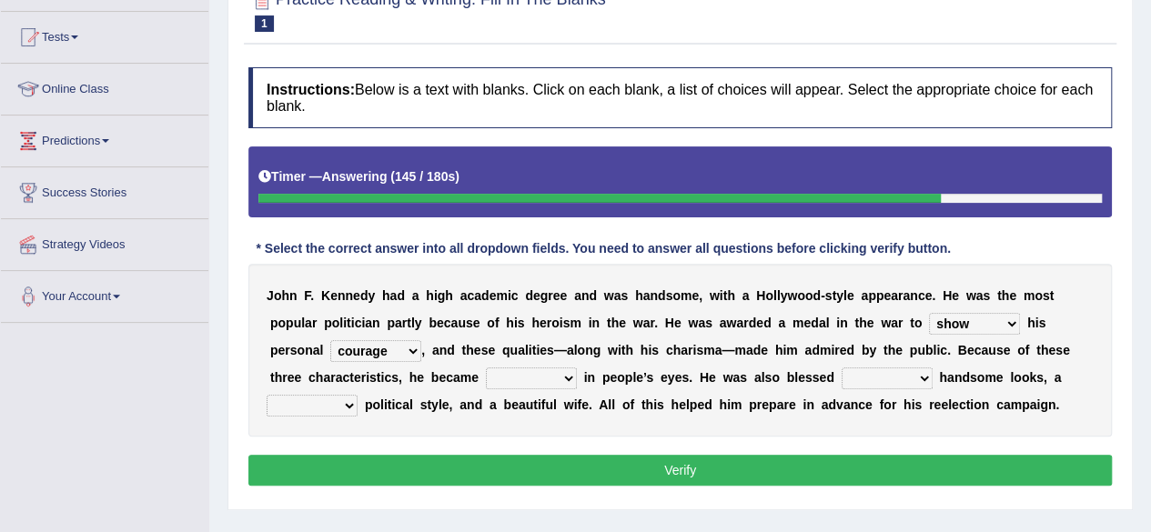
click at [486, 367] on select "iconic ironic identical impotent" at bounding box center [531, 378] width 91 height 22
click at [878, 377] on select "with in upon to" at bounding box center [886, 378] width 91 height 22
select select "with"
click at [841, 367] on select "with in upon to" at bounding box center [886, 378] width 91 height 22
click at [890, 381] on select "with in upon to" at bounding box center [886, 378] width 91 height 22
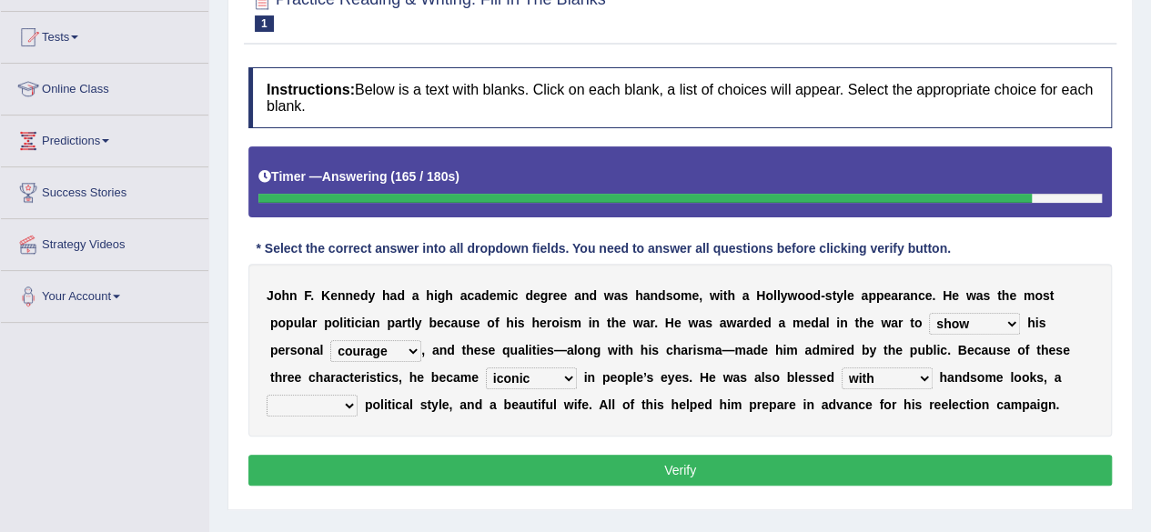
click at [655, 424] on div "J o h n F . K e n n e d y h a d a h i g h a c a d e m i c d e g r e e a n d w a…" at bounding box center [679, 350] width 863 height 173
click at [351, 404] on select "mending mends mended mend" at bounding box center [311, 406] width 91 height 22
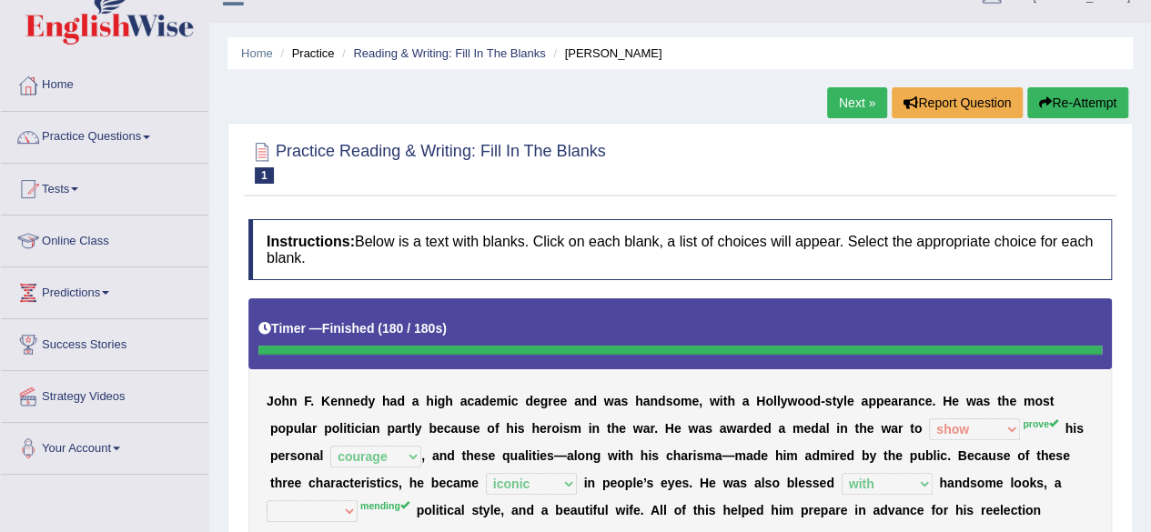
scroll to position [0, 0]
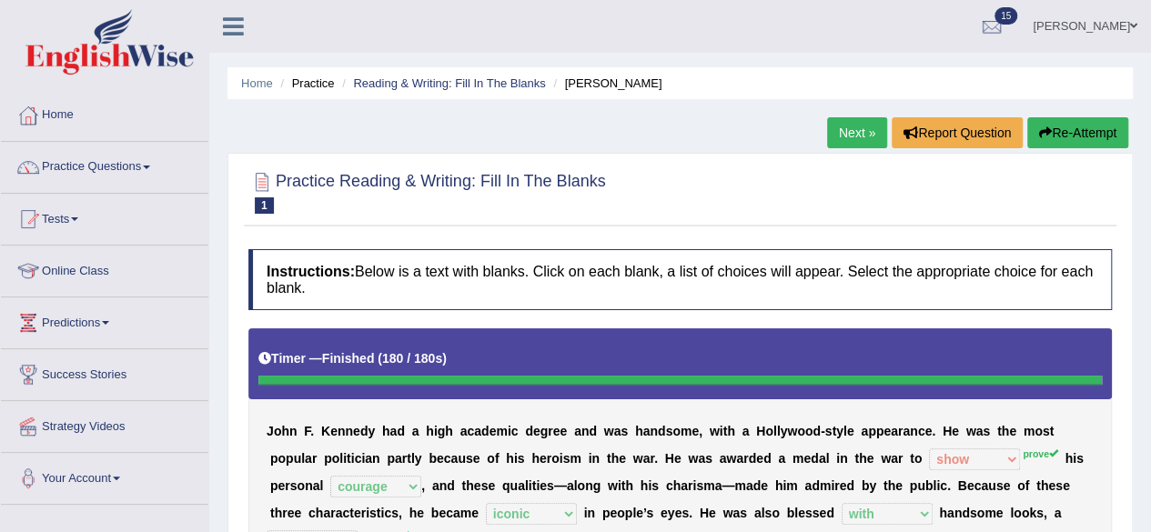
click at [855, 154] on div "Practice Reading & Writing: Fill In The Blanks 1 Kennedy Instructions: Below is…" at bounding box center [679, 432] width 905 height 558
click at [849, 137] on link "Next »" at bounding box center [857, 132] width 60 height 31
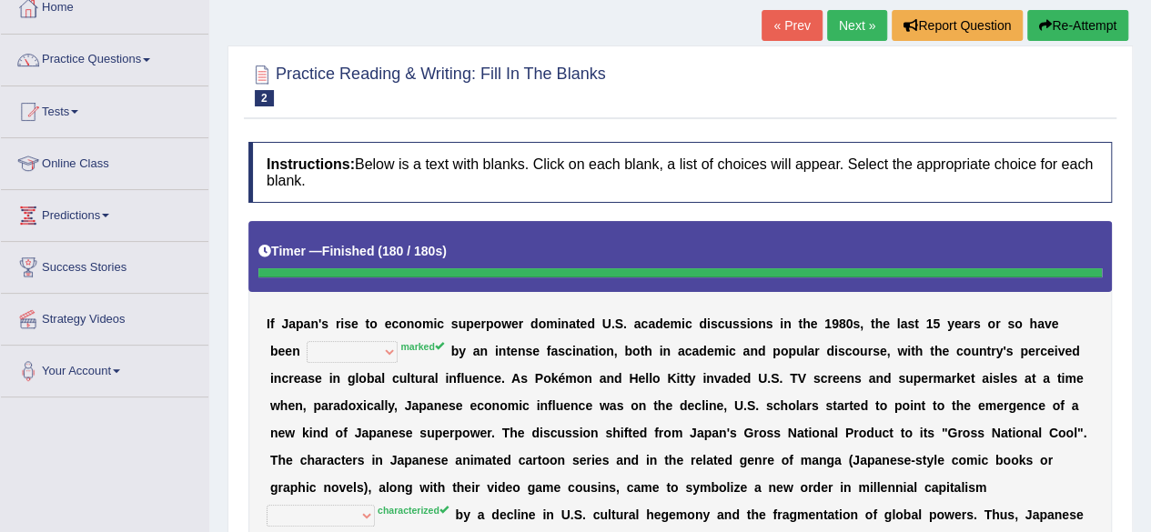
scroll to position [91, 0]
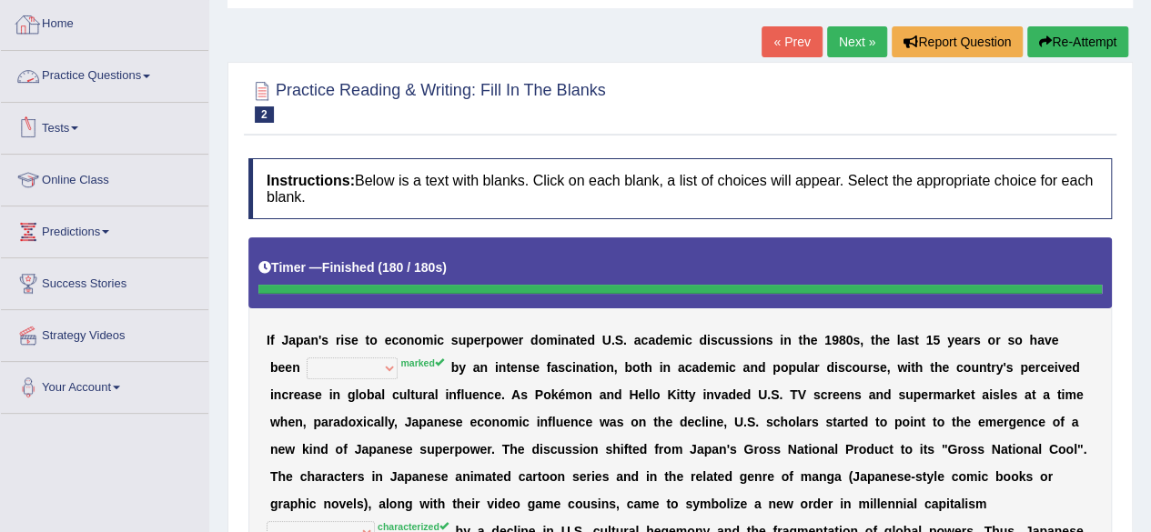
click at [65, 19] on link "Home" at bounding box center [104, 21] width 207 height 45
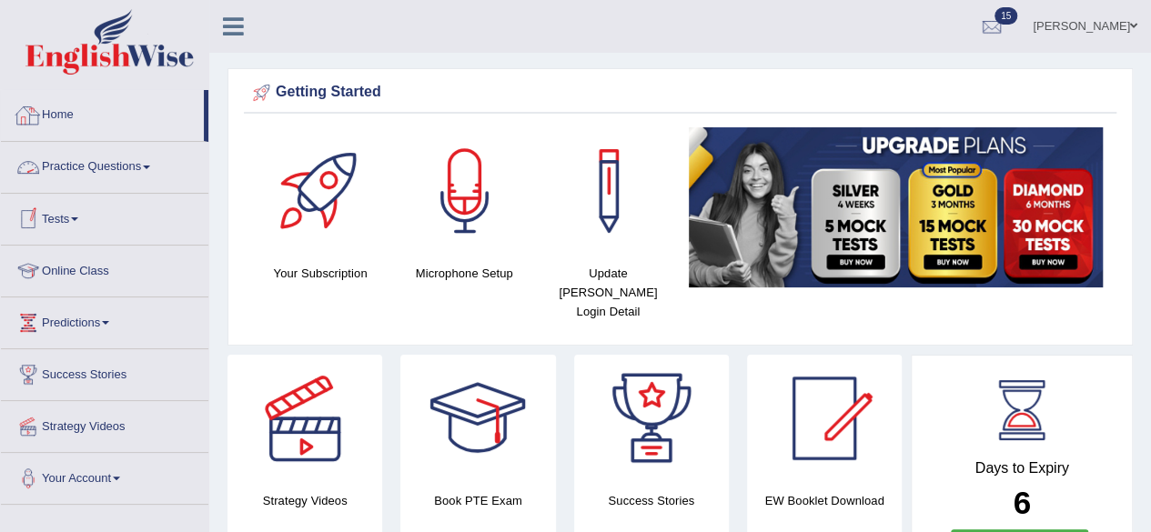
click at [45, 107] on link "Home" at bounding box center [102, 112] width 203 height 45
